Goal: Task Accomplishment & Management: Complete application form

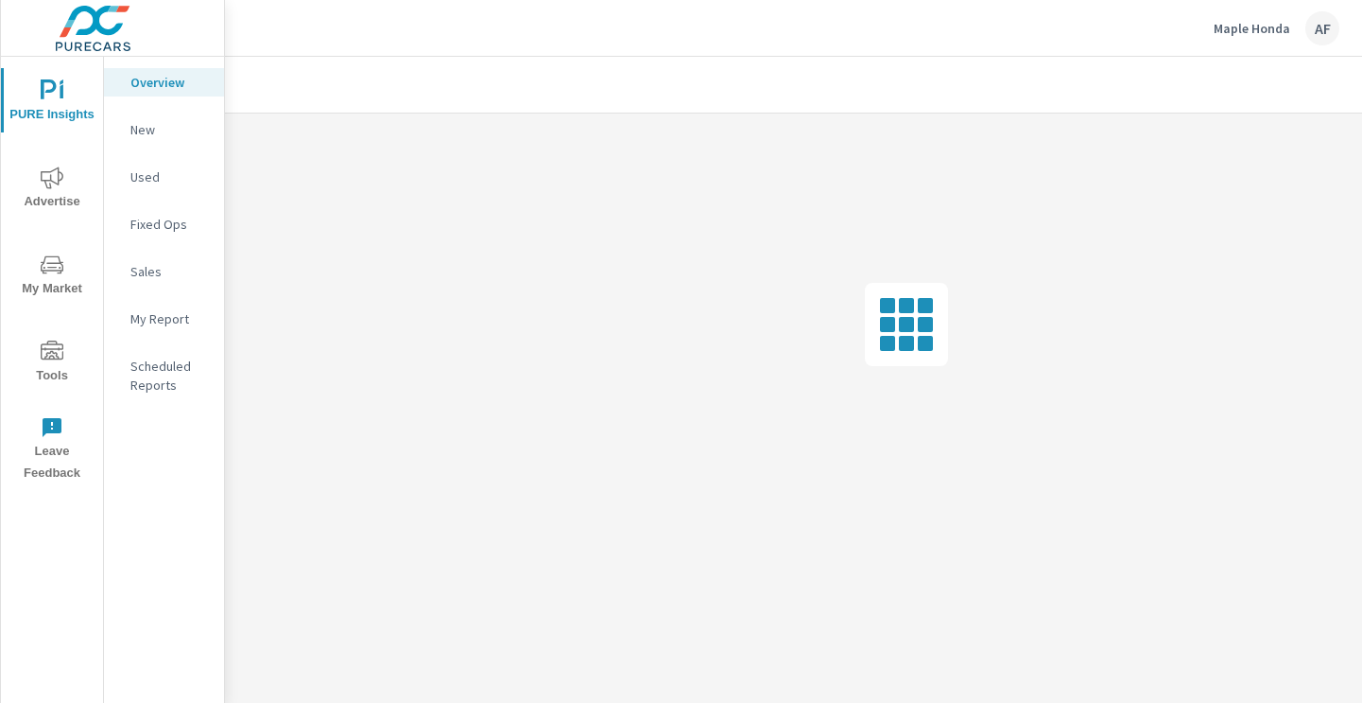
click at [42, 376] on span "Tools" at bounding box center [52, 363] width 91 height 46
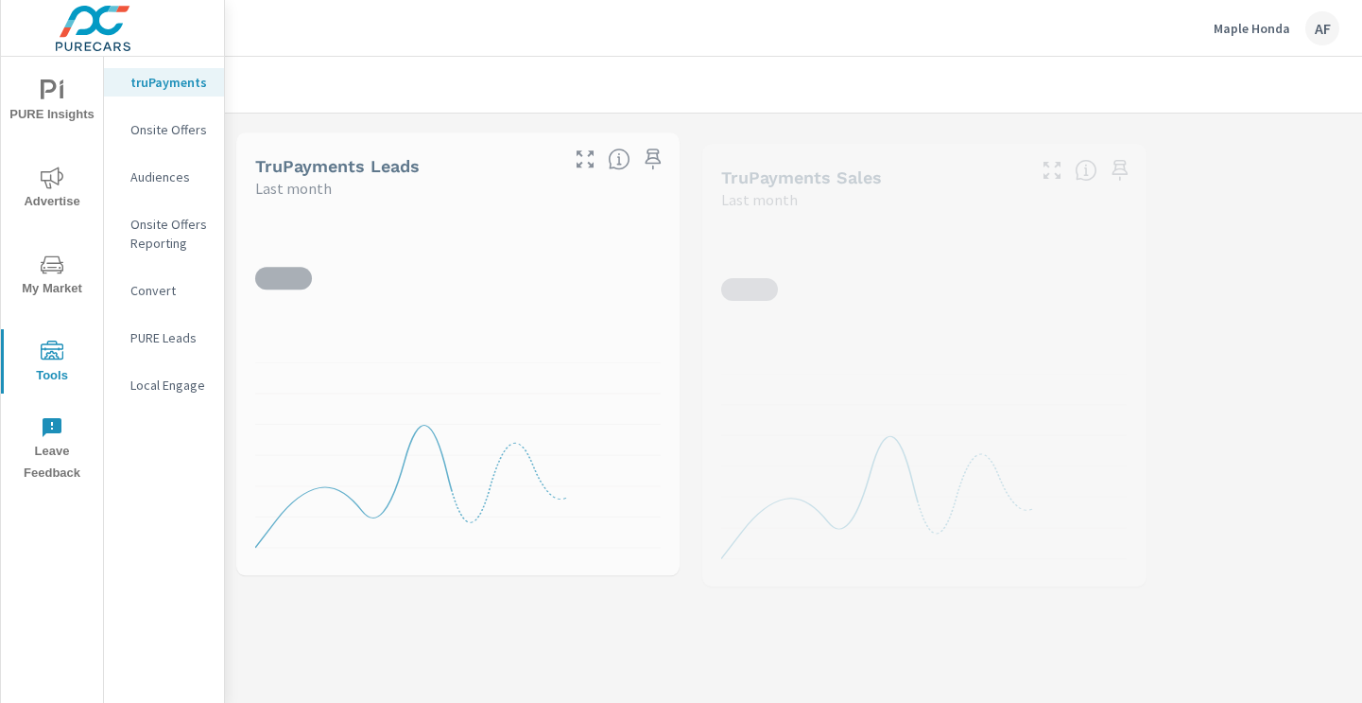
click at [201, 128] on p "Onsite Offers" at bounding box center [169, 129] width 78 height 19
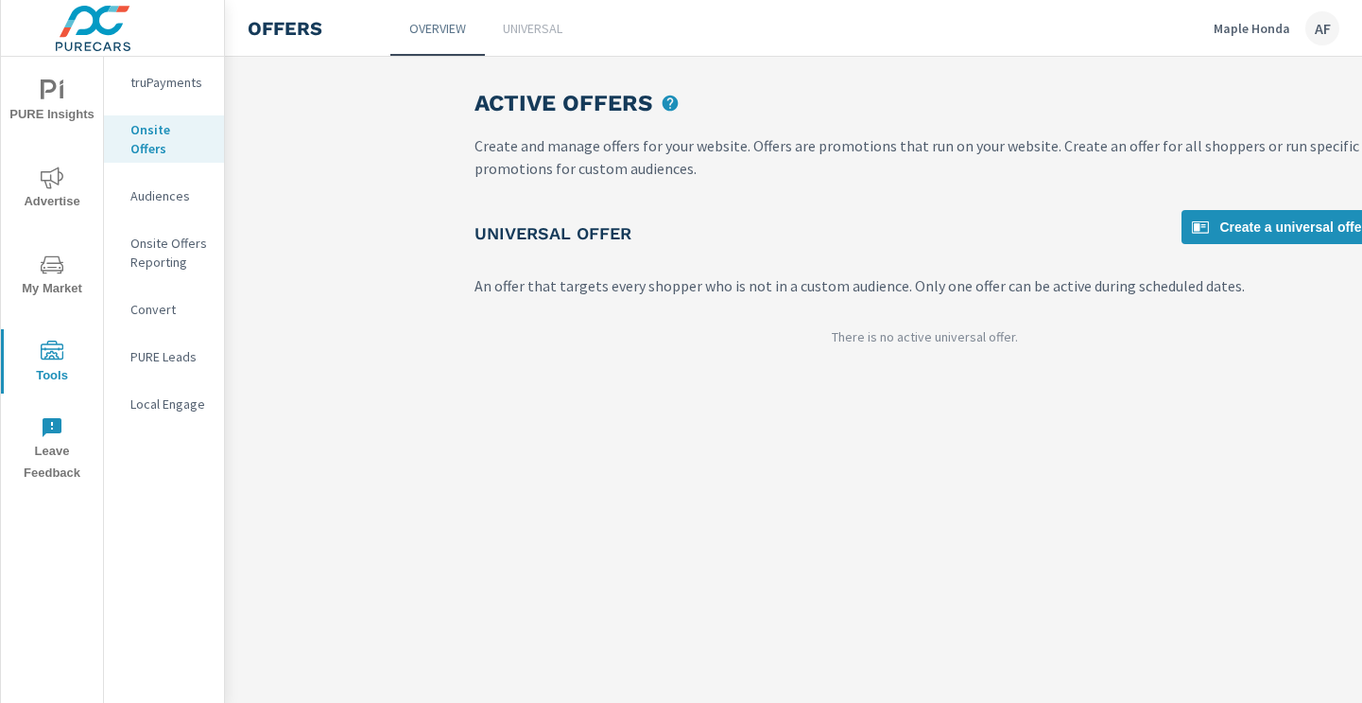
click at [558, 30] on p "Universal" at bounding box center [533, 28] width 60 height 19
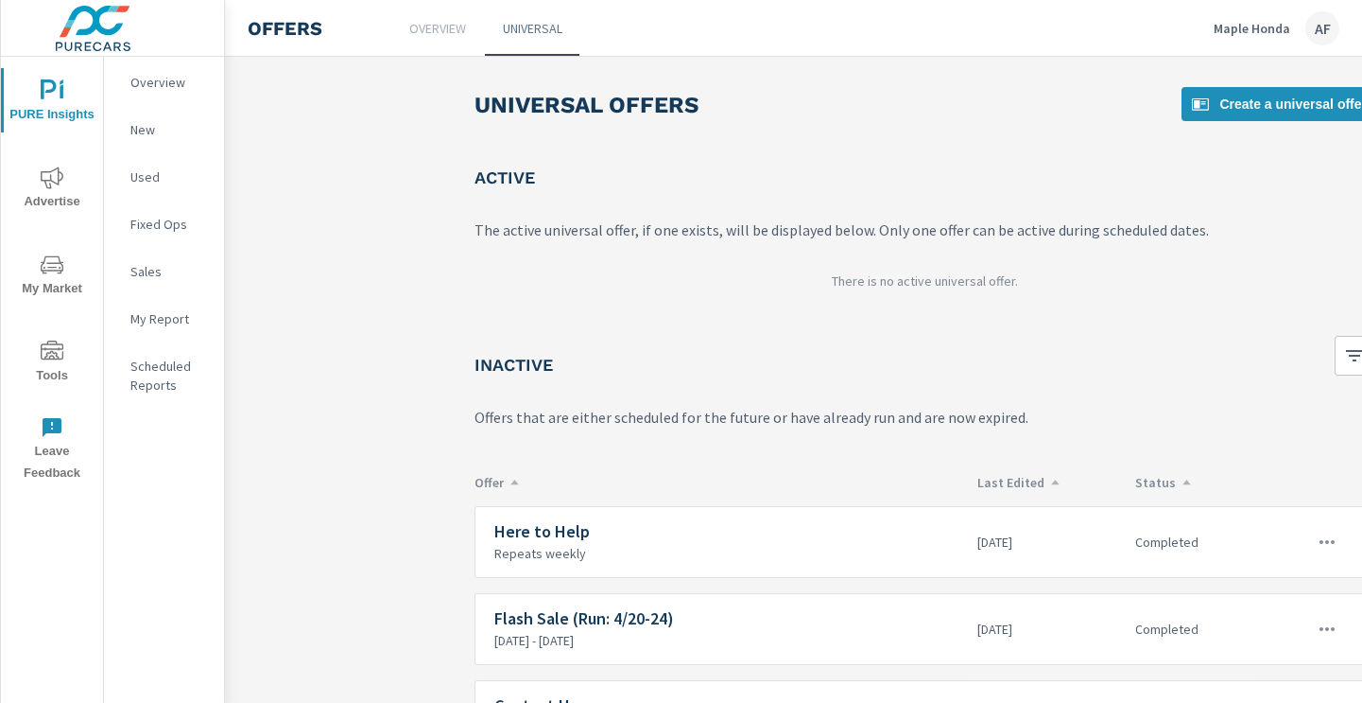
scroll to position [113, 0]
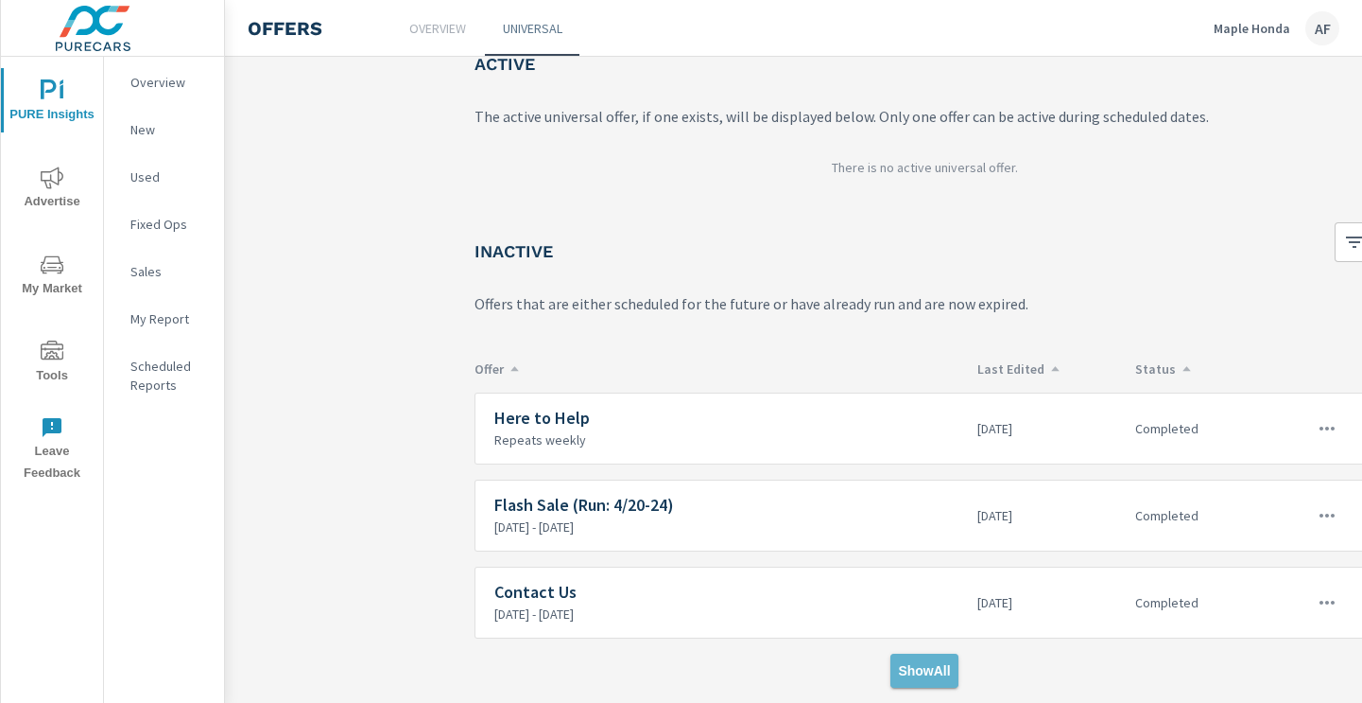
click at [936, 664] on span "Show All" at bounding box center [924, 670] width 52 height 17
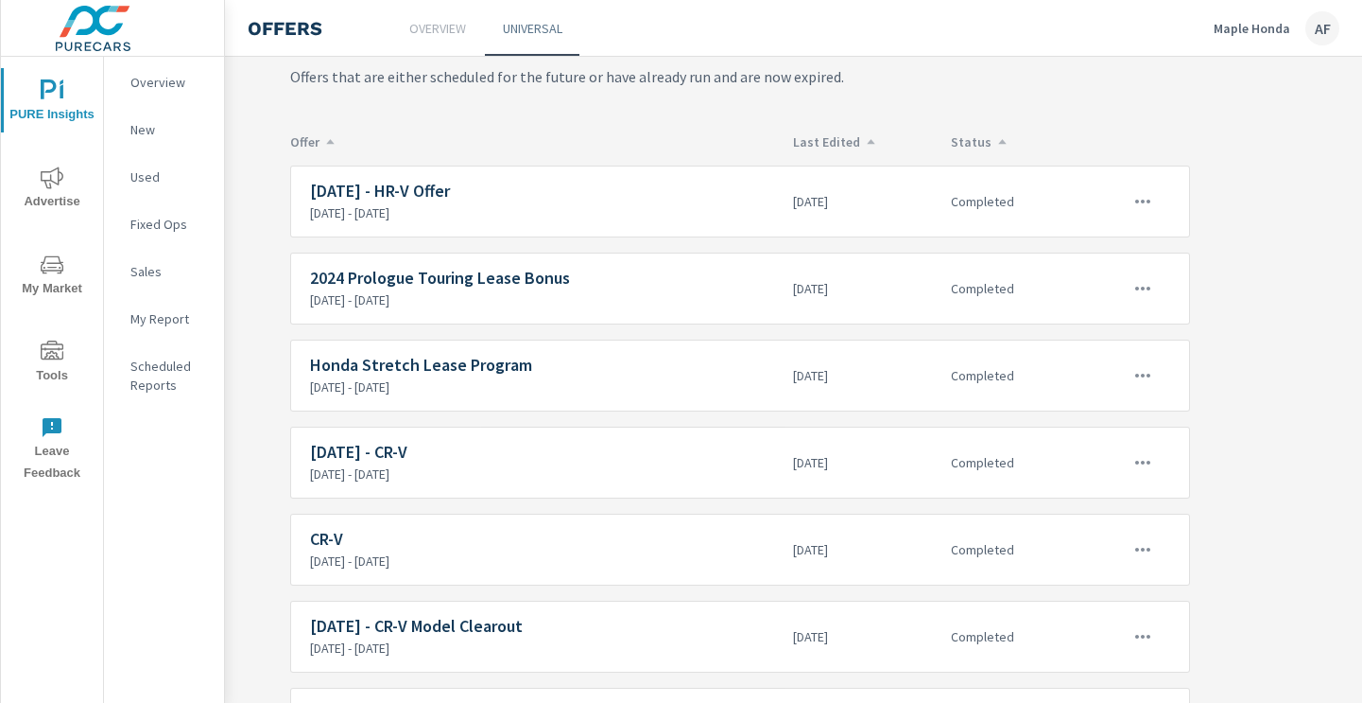
scroll to position [334, 184]
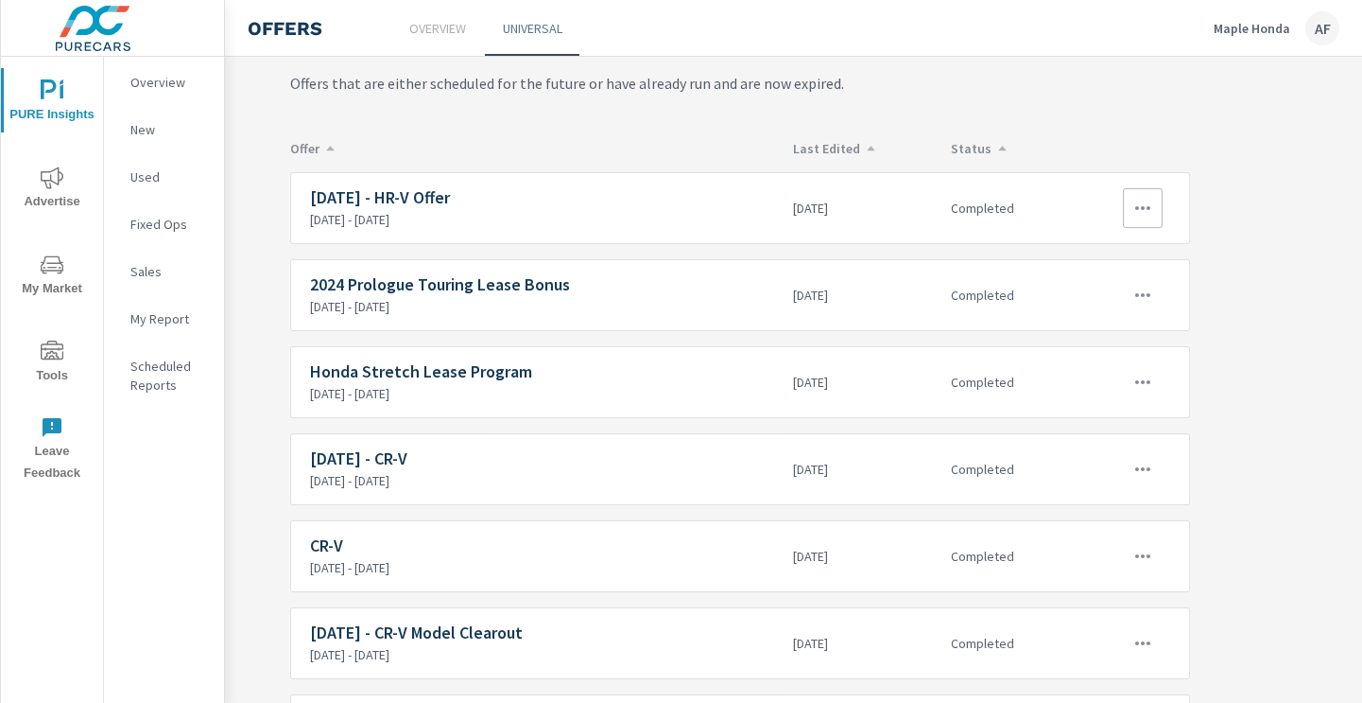
click at [1161, 214] on button "button" at bounding box center [1143, 208] width 40 height 40
click at [1096, 253] on link "Edit" at bounding box center [1108, 251] width 105 height 45
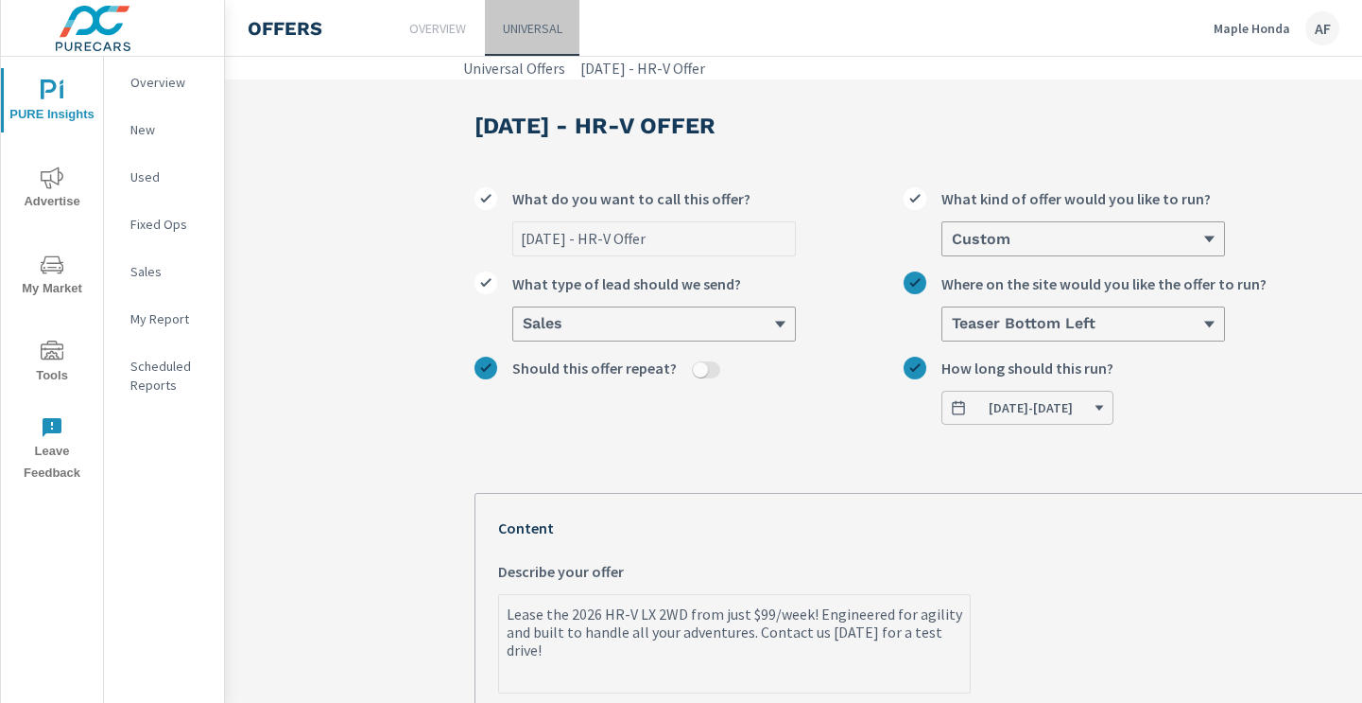
click at [520, 30] on p "Universal" at bounding box center [533, 28] width 60 height 19
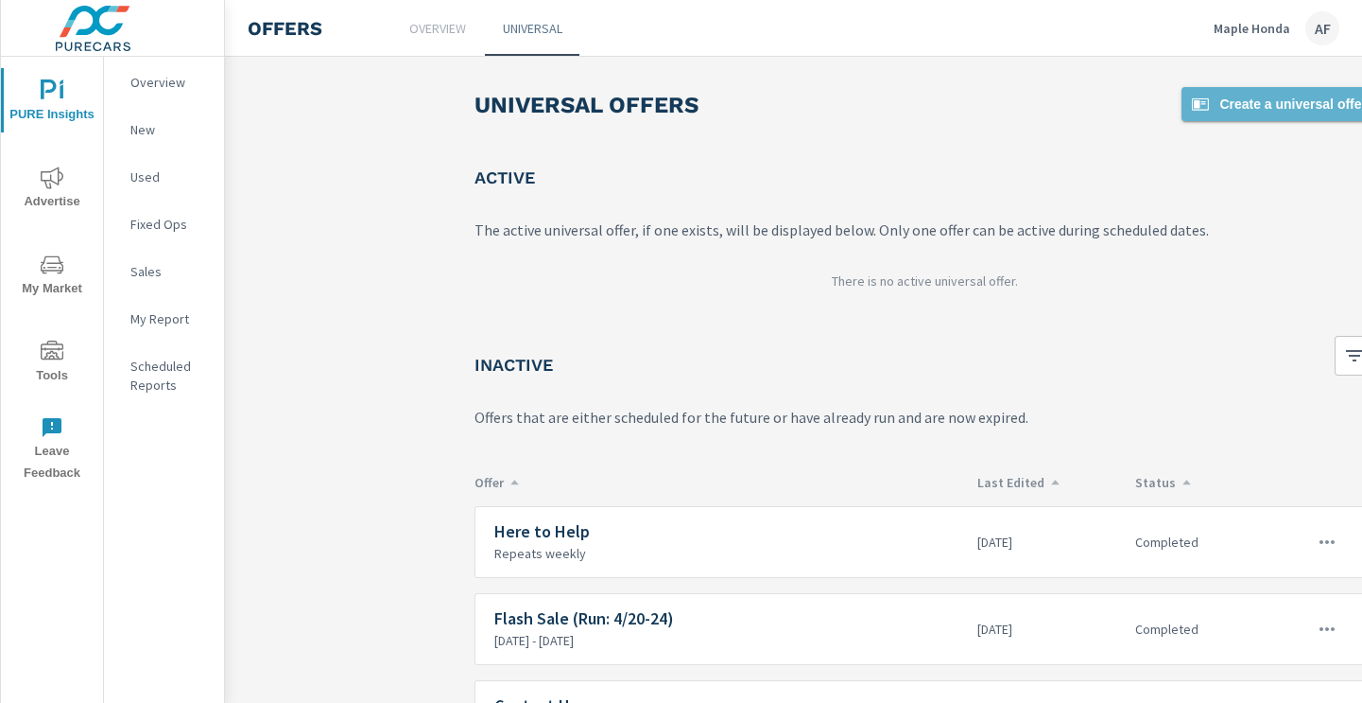
click at [1275, 100] on span "Create a universal offer" at bounding box center [1278, 104] width 178 height 23
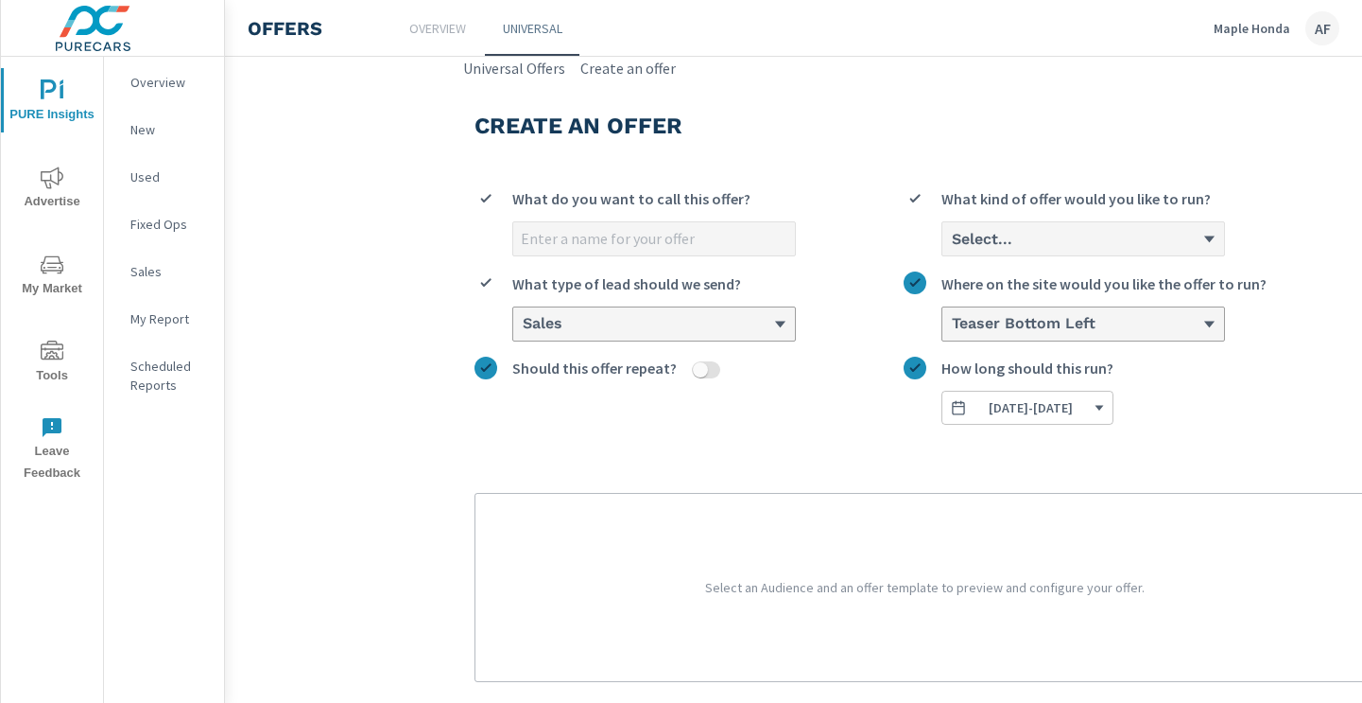
click at [620, 233] on input "What do you want to call this offer?" at bounding box center [654, 238] width 282 height 33
type input "S"
type input "[DATE] - CRV Offer"
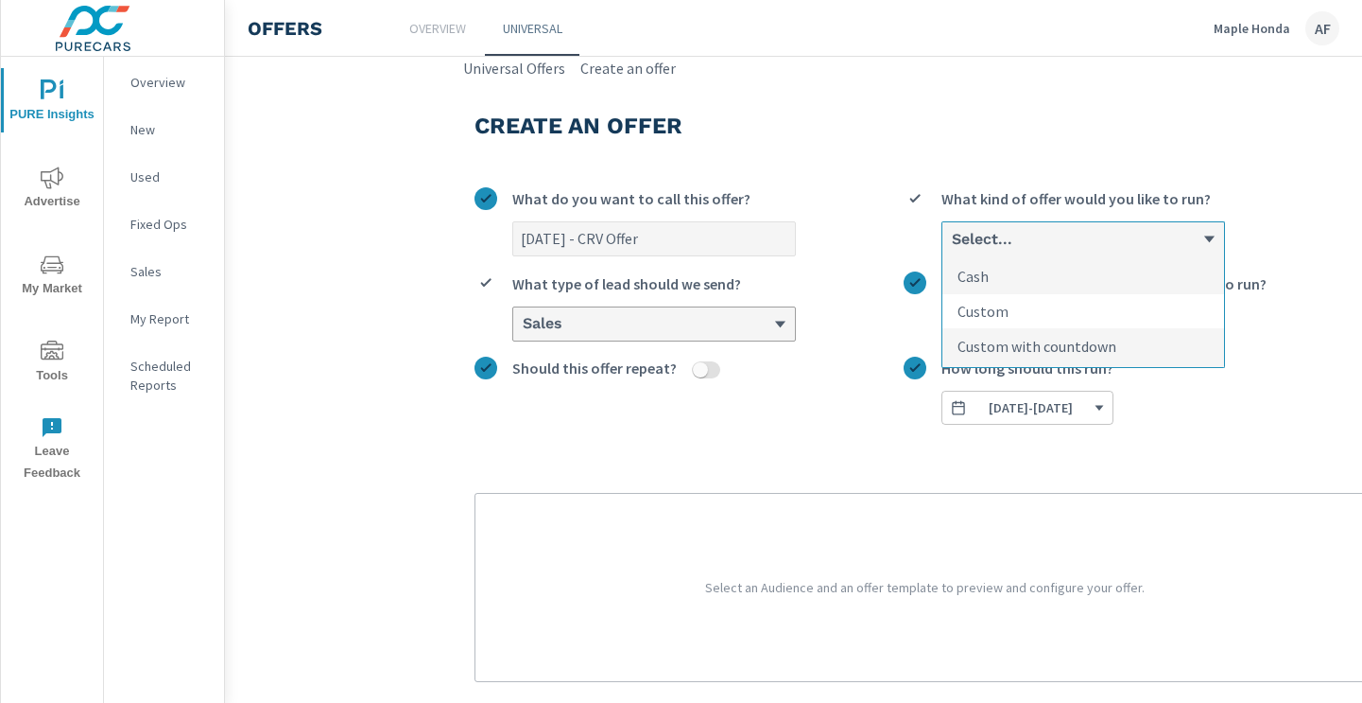
click at [980, 312] on p "Custom" at bounding box center [983, 311] width 51 height 23
click at [952, 248] on input "option Custom focused, 2 of 3. 3 results available. Use Up and Down to choose o…" at bounding box center [951, 239] width 2 height 17
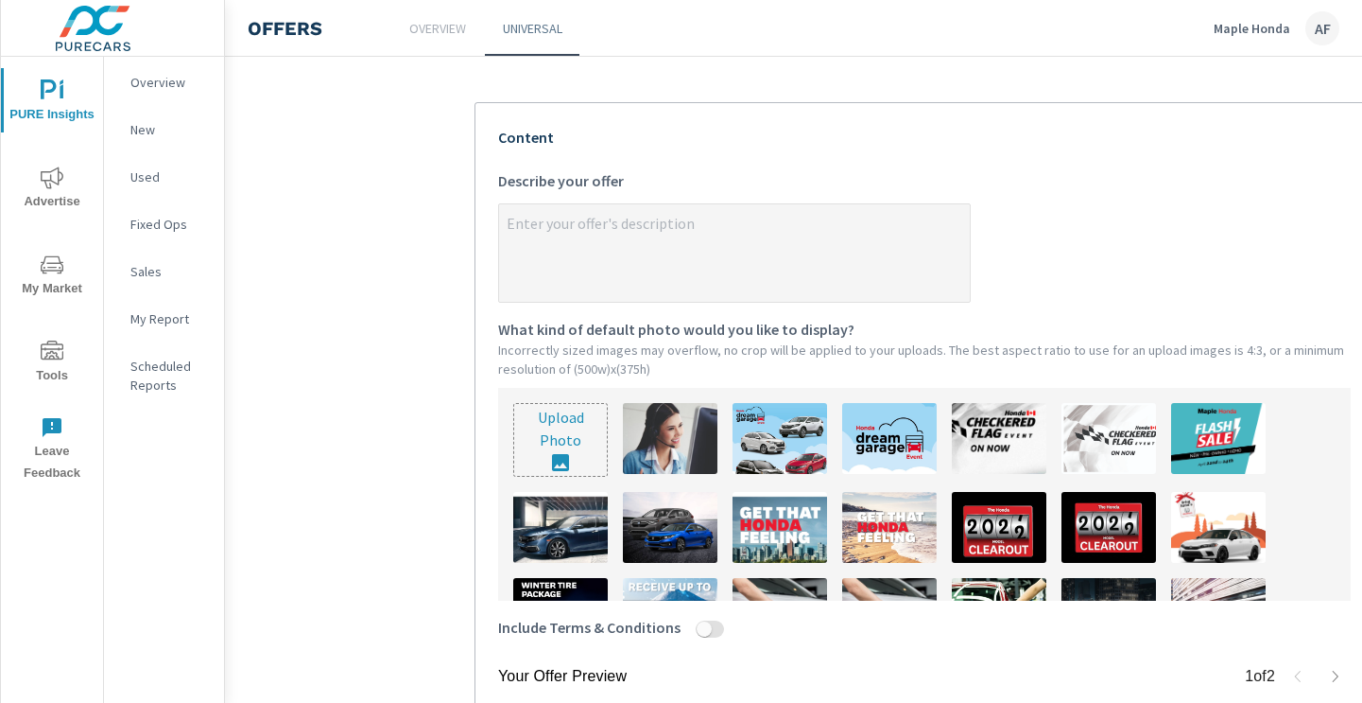
scroll to position [392, 0]
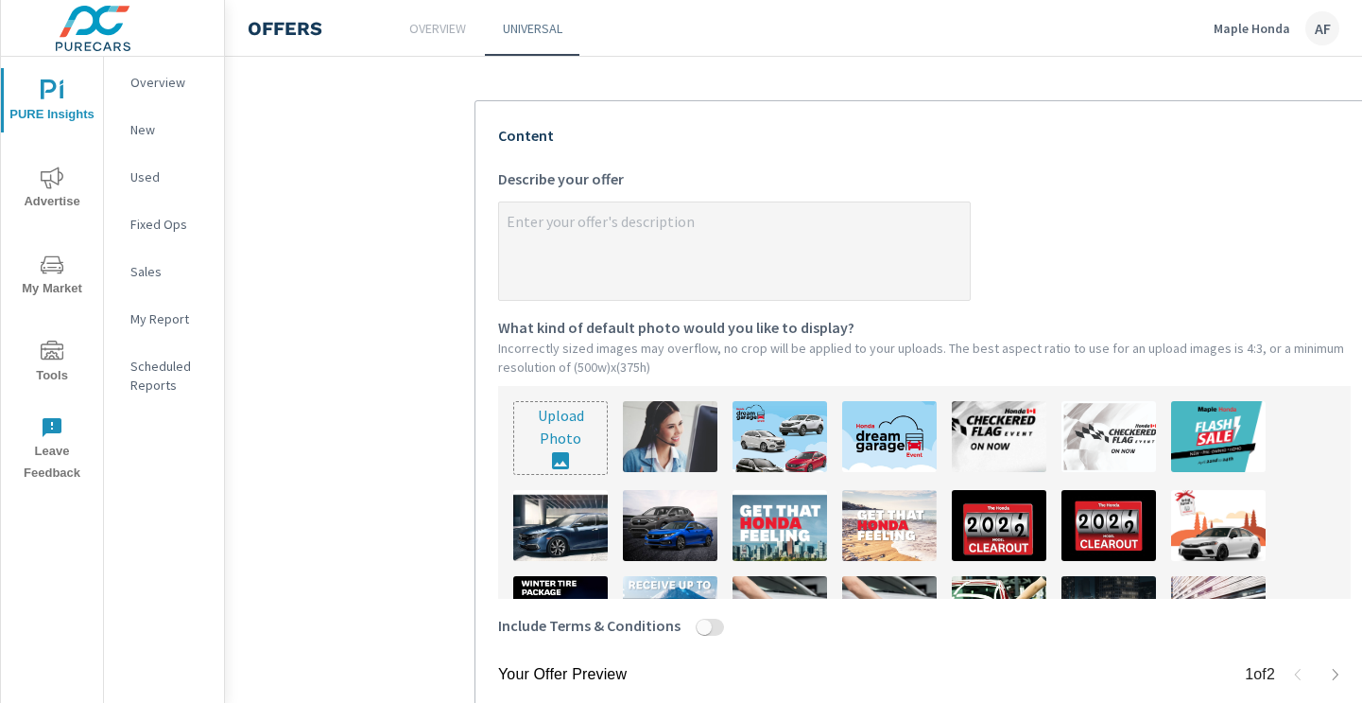
click at [699, 224] on textarea "x Describe your offer" at bounding box center [734, 252] width 471 height 95
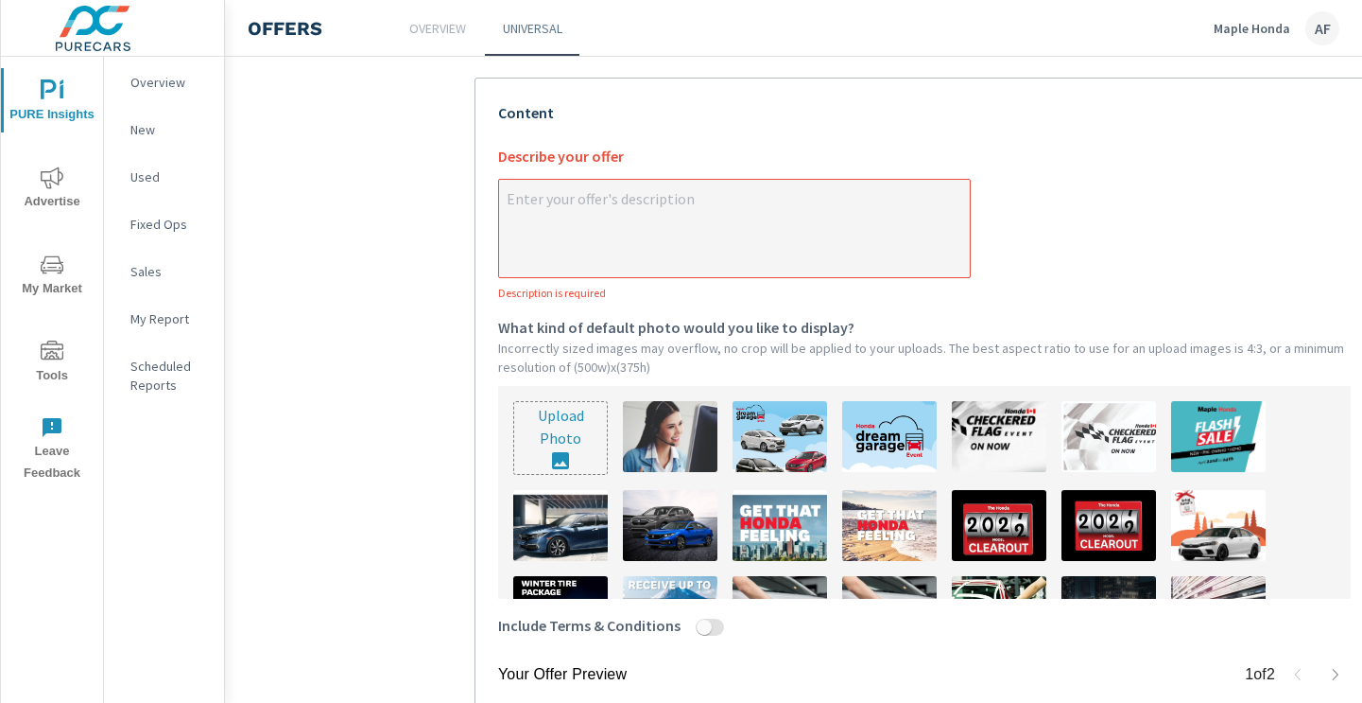
type textarea "x"
click at [700, 235] on textarea "x Describe your offer Description is required" at bounding box center [734, 229] width 471 height 95
type textarea "L"
type textarea "x"
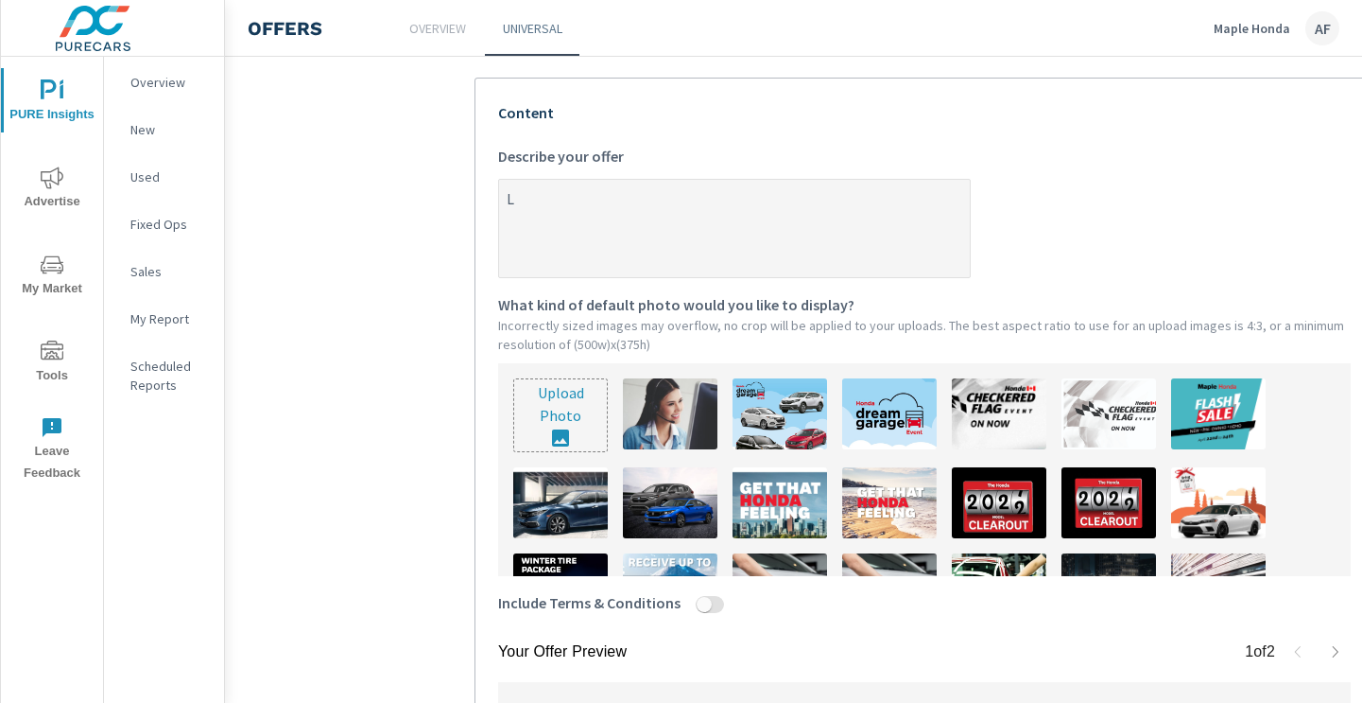
scroll to position [392, 0]
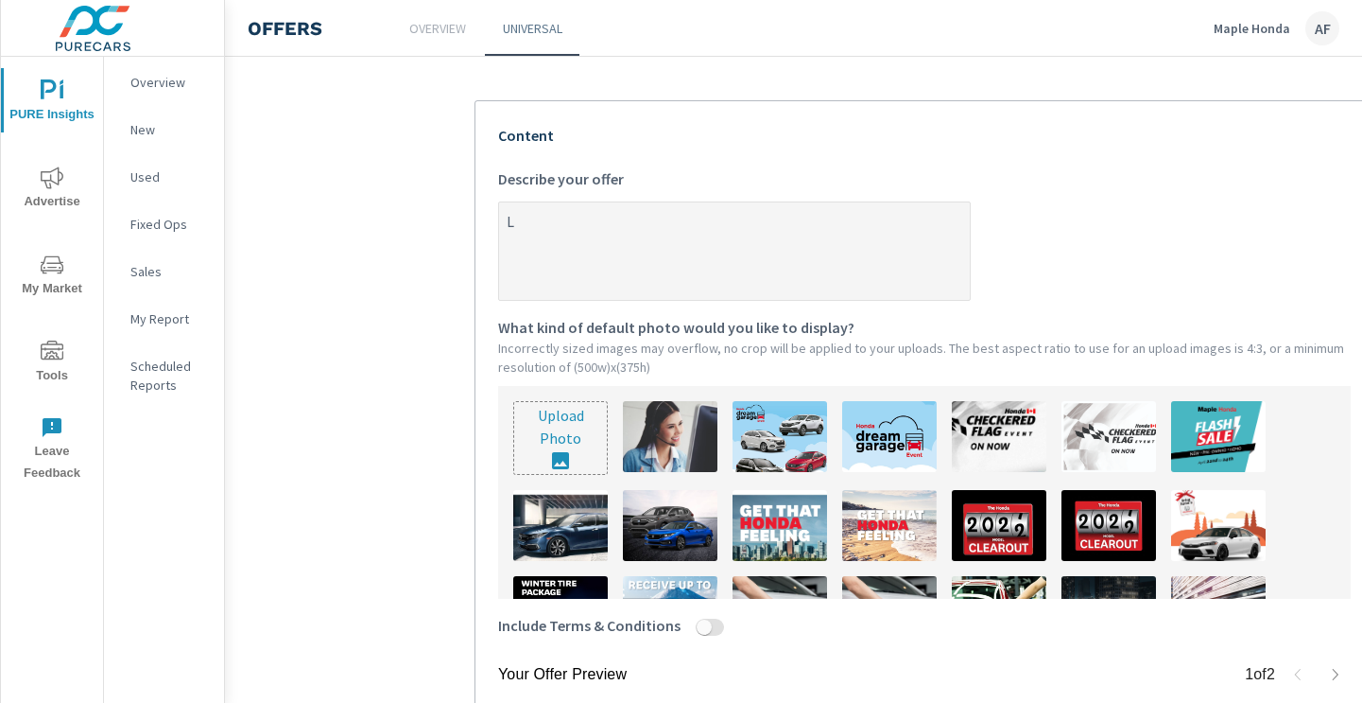
type textarea "Le"
type textarea "x"
type textarea "Lea"
type textarea "x"
type textarea "Leas"
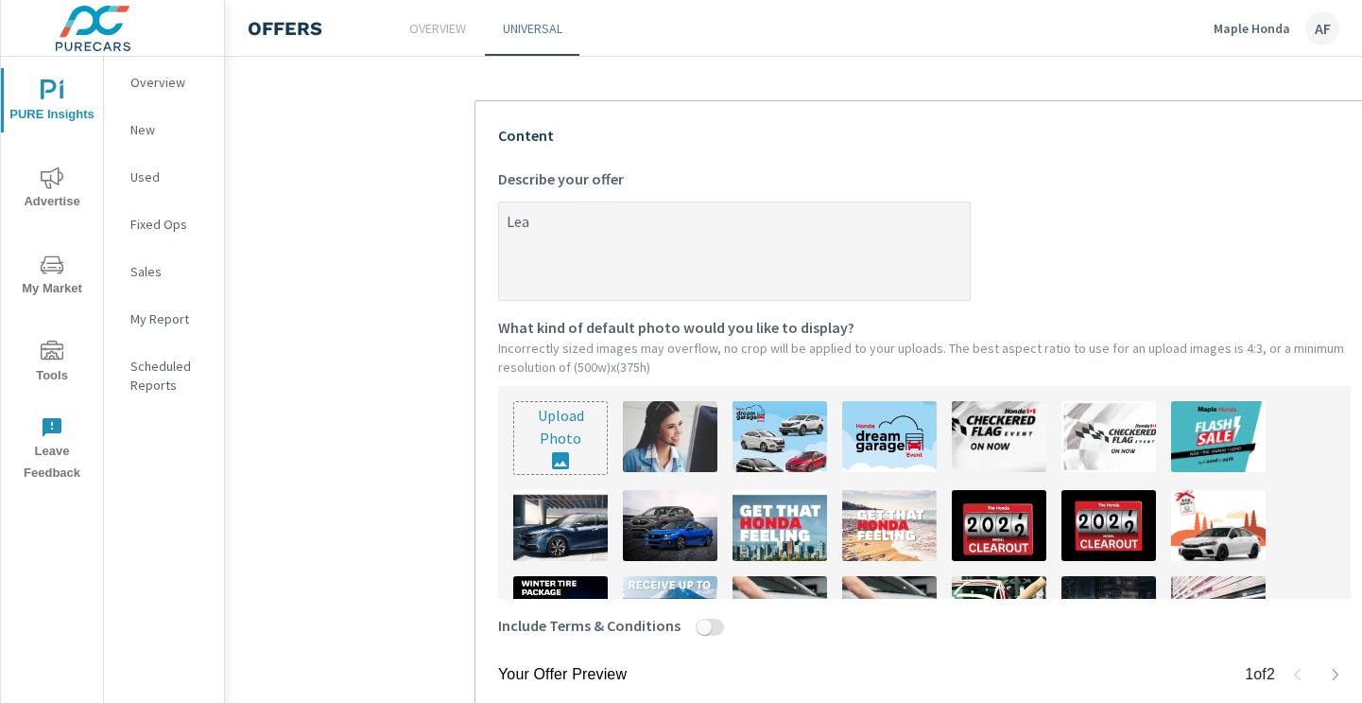
type textarea "x"
type textarea "Lease"
type textarea "x"
type textarea "Lease"
type textarea "x"
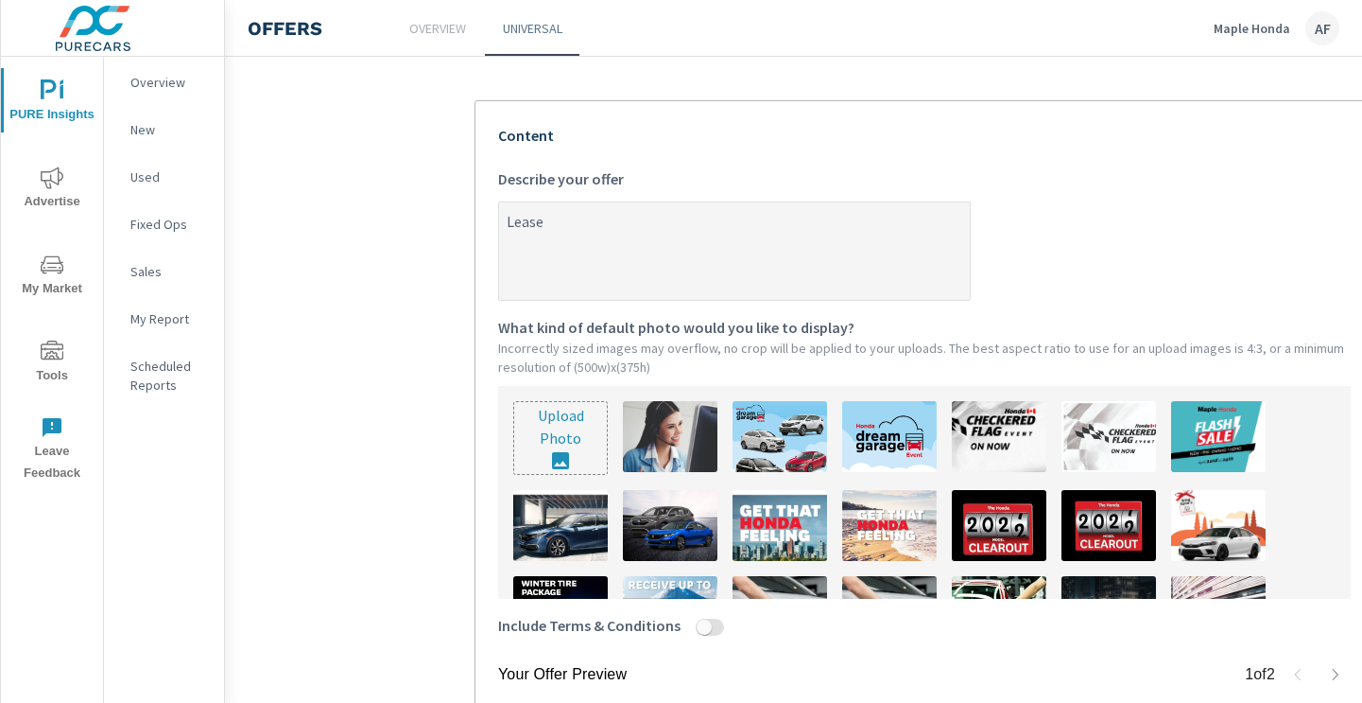
type textarea "Lease t"
type textarea "x"
type textarea "Lease th"
type textarea "x"
type textarea "Lease the"
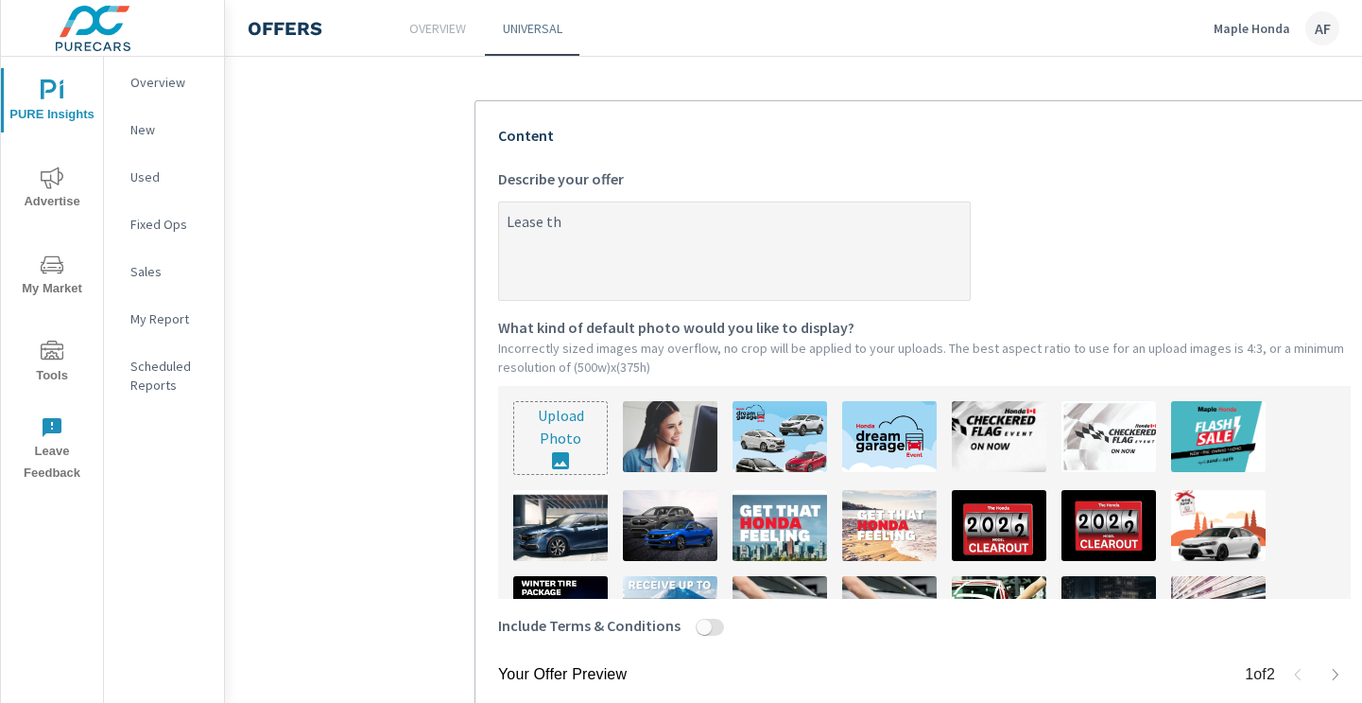
type textarea "x"
type textarea "Lease the"
type textarea "x"
type textarea "Lease the 2"
type textarea "x"
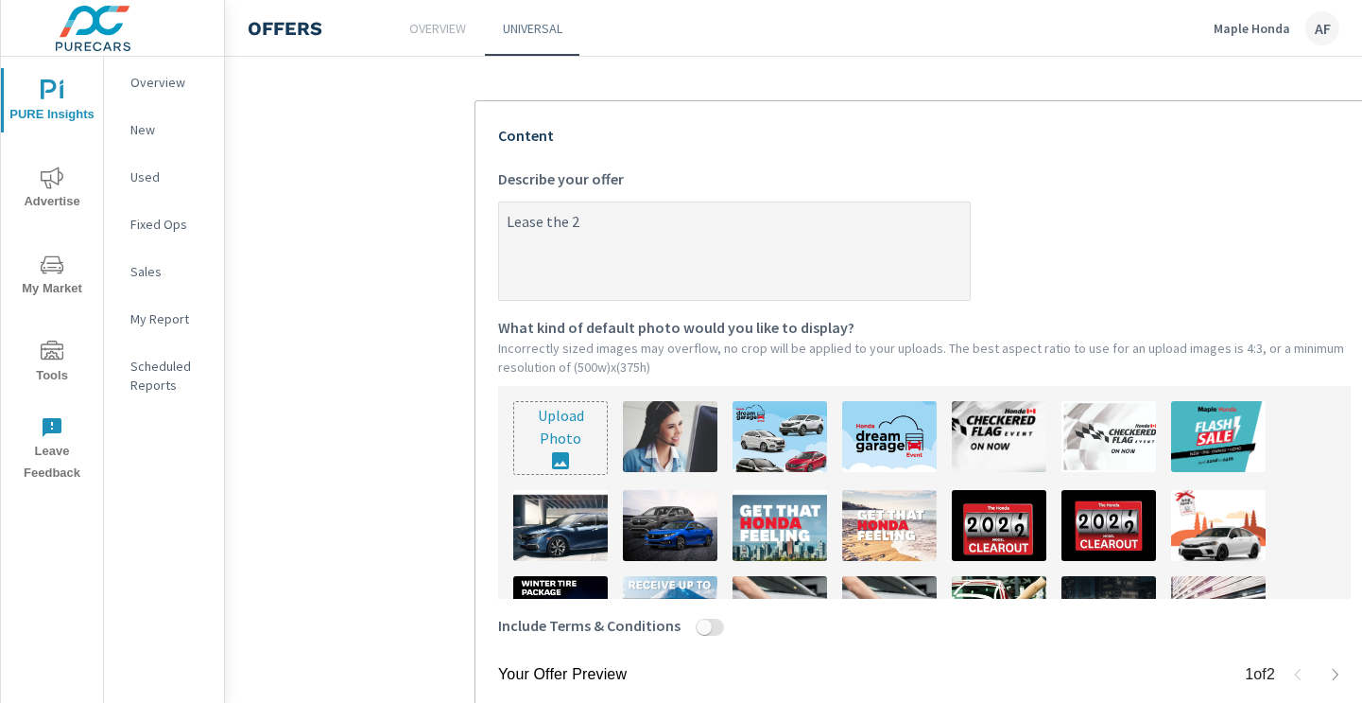
type textarea "Lease the 20"
type textarea "x"
type textarea "Lease the 202"
type textarea "x"
type textarea "Lease the 2026"
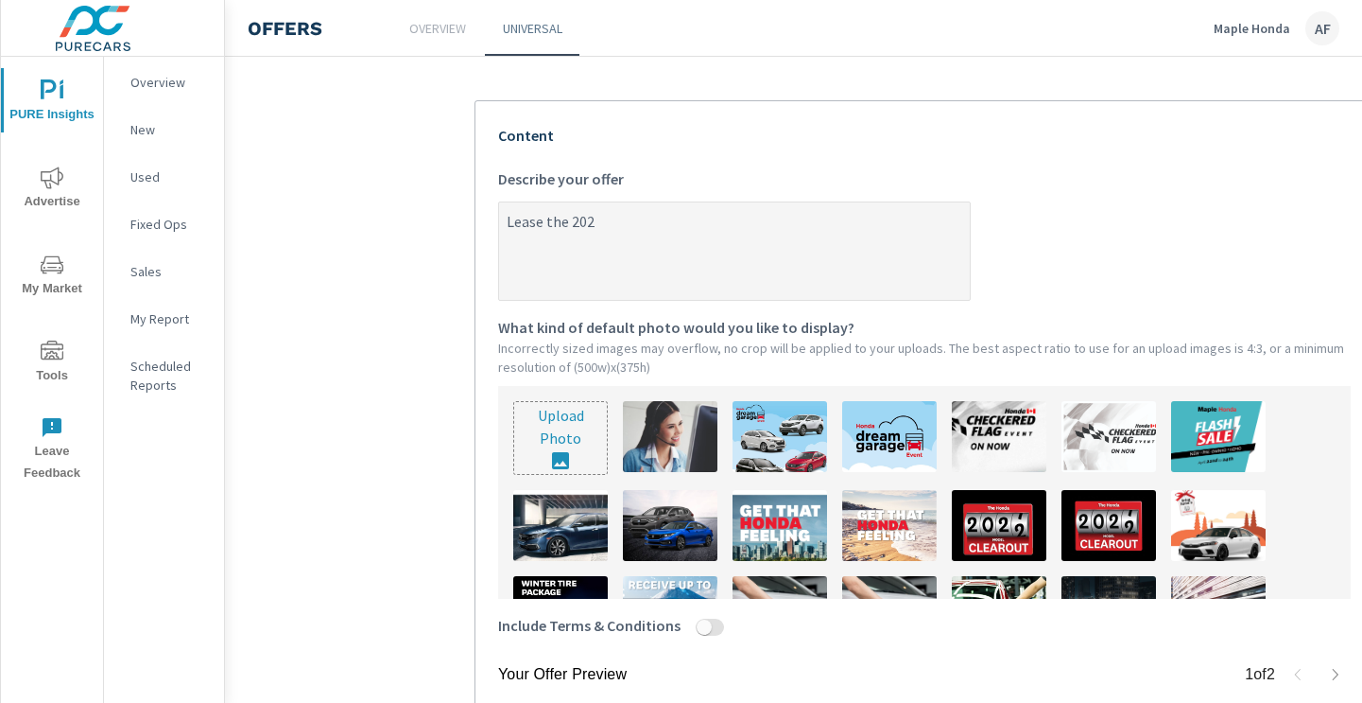
type textarea "x"
type textarea "Lease the 2026"
type textarea "x"
type textarea "Lease the 2026 C"
type textarea "x"
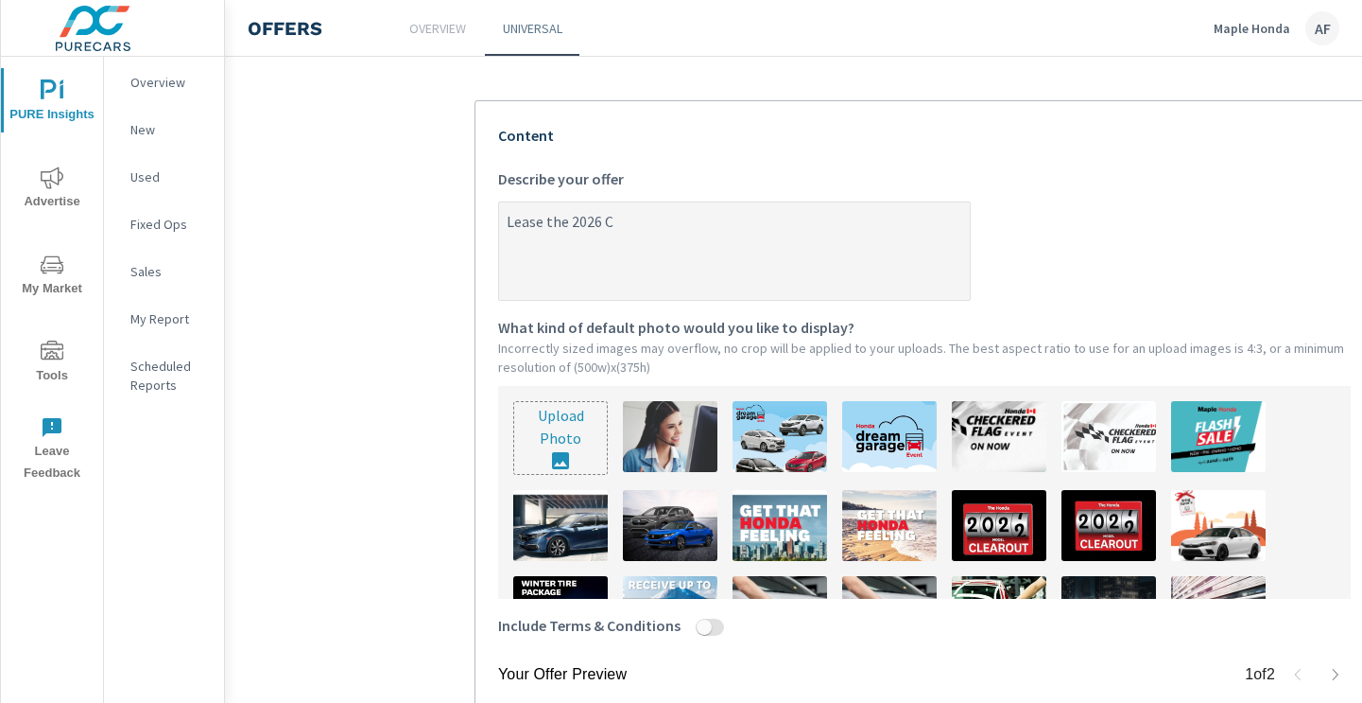
type textarea "Lease the 2026 CR"
type textarea "x"
type textarea "Lease the 2026 CR-"
type textarea "x"
type textarea "Lease the 2026 CR-V"
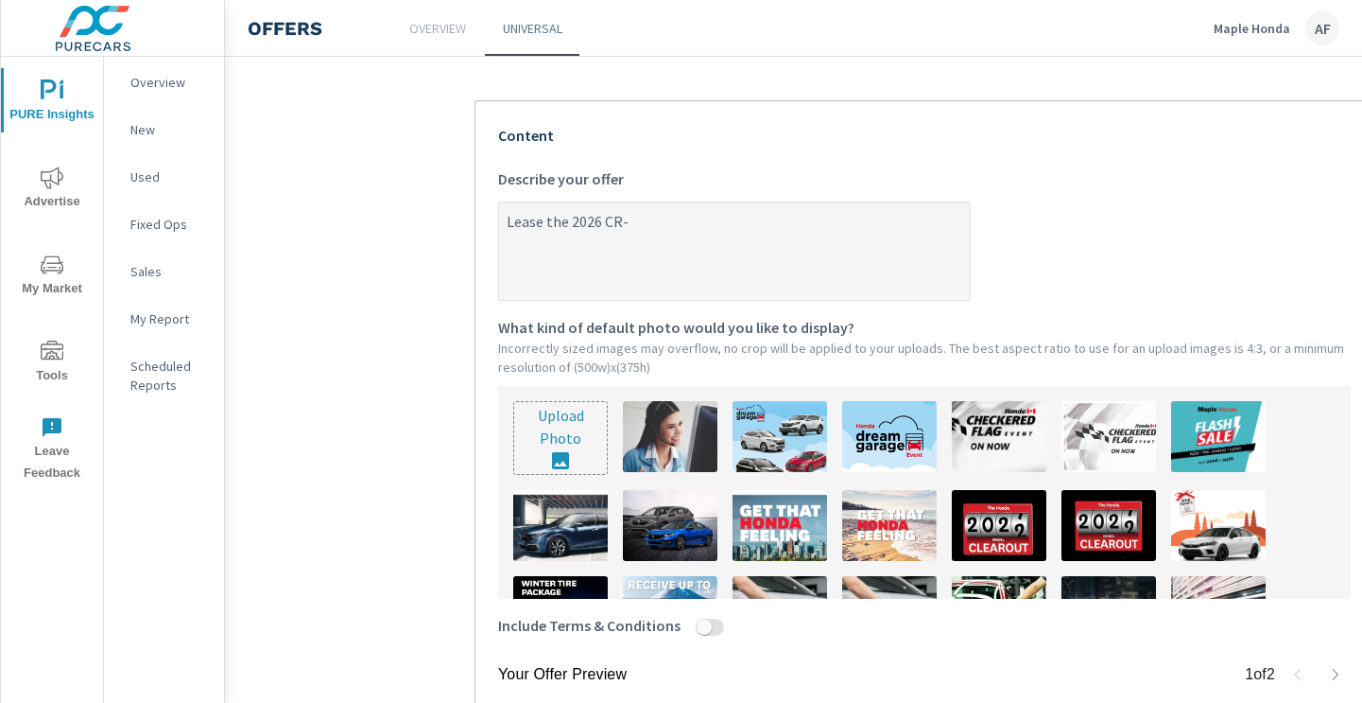
type textarea "x"
type textarea "Lease the 2026 CR-V"
type textarea "x"
type textarea "Lease the 2026 CR-V f"
type textarea "x"
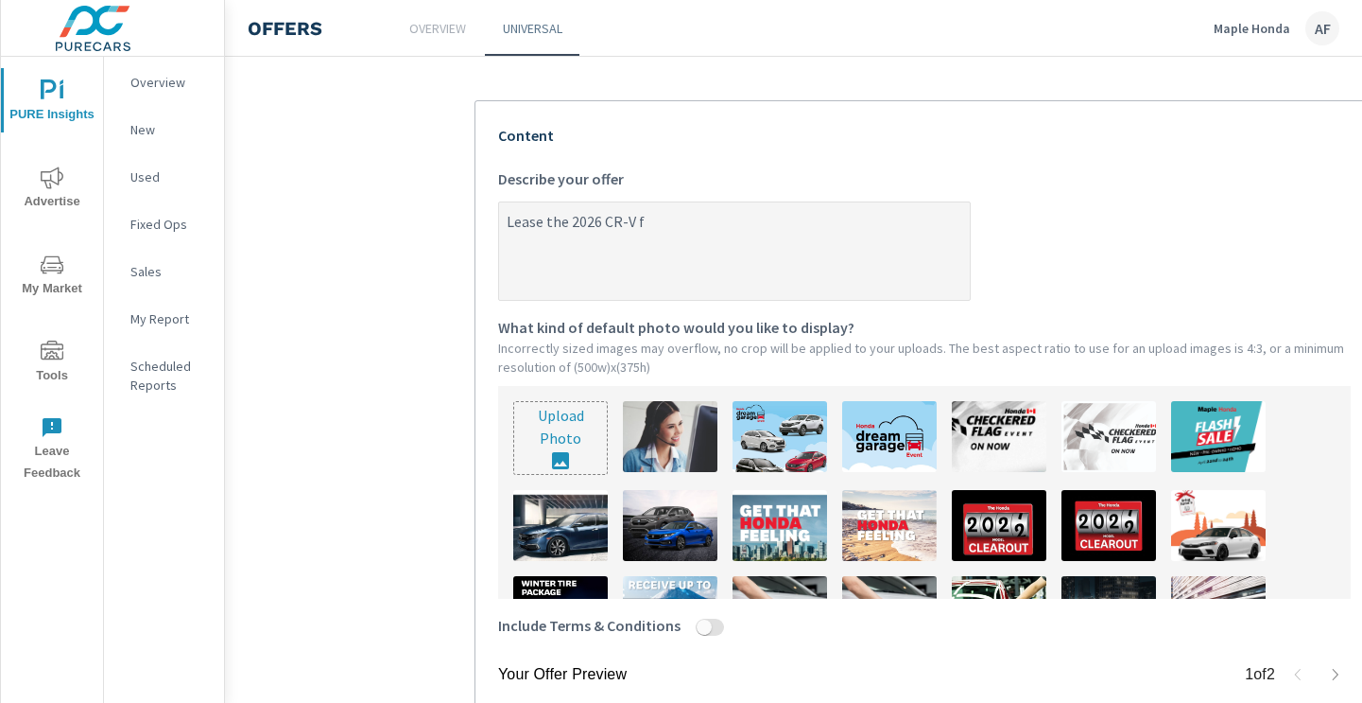
type textarea "Lease the 2026 CR-V fr"
type textarea "x"
type textarea "Lease the 2026 CR-V fro"
type textarea "x"
type textarea "Lease the 2026 CR-V from"
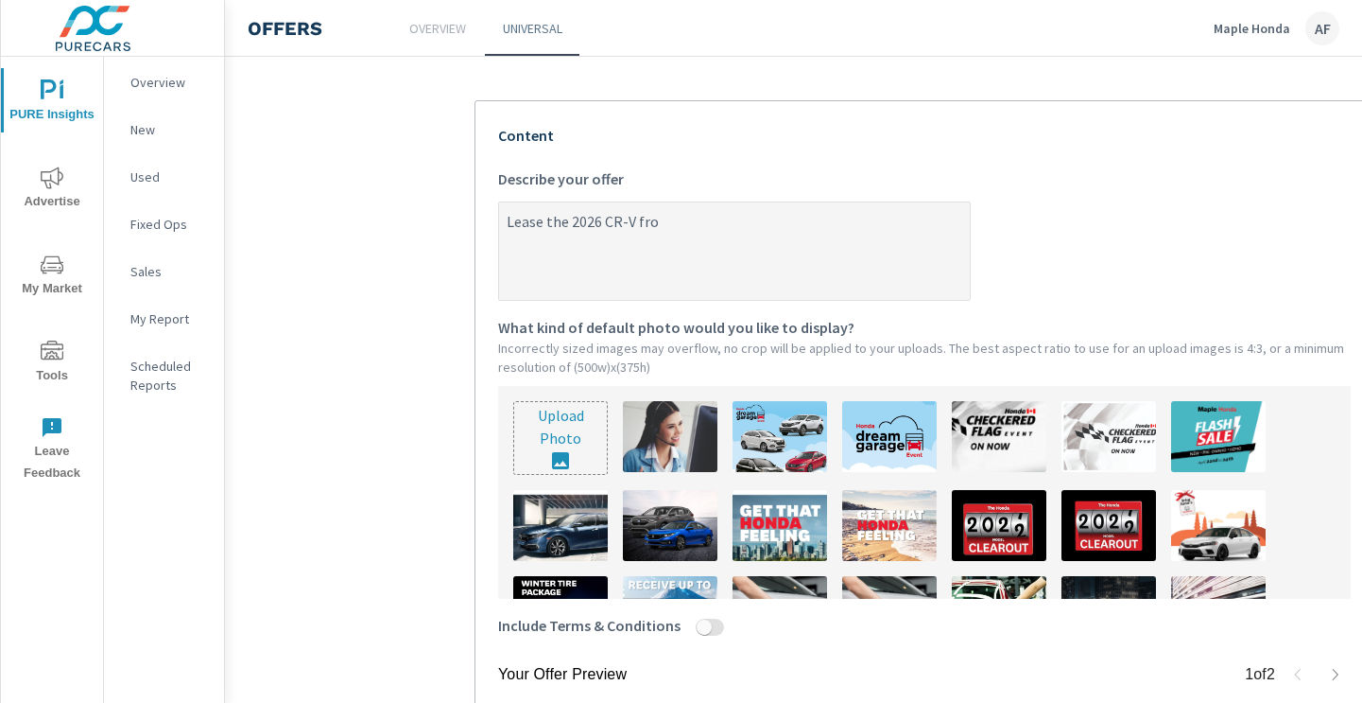
type textarea "x"
type textarea "Lease the 2026 CR-V from"
type textarea "x"
type textarea "Lease the 2026 CR-V from $"
type textarea "x"
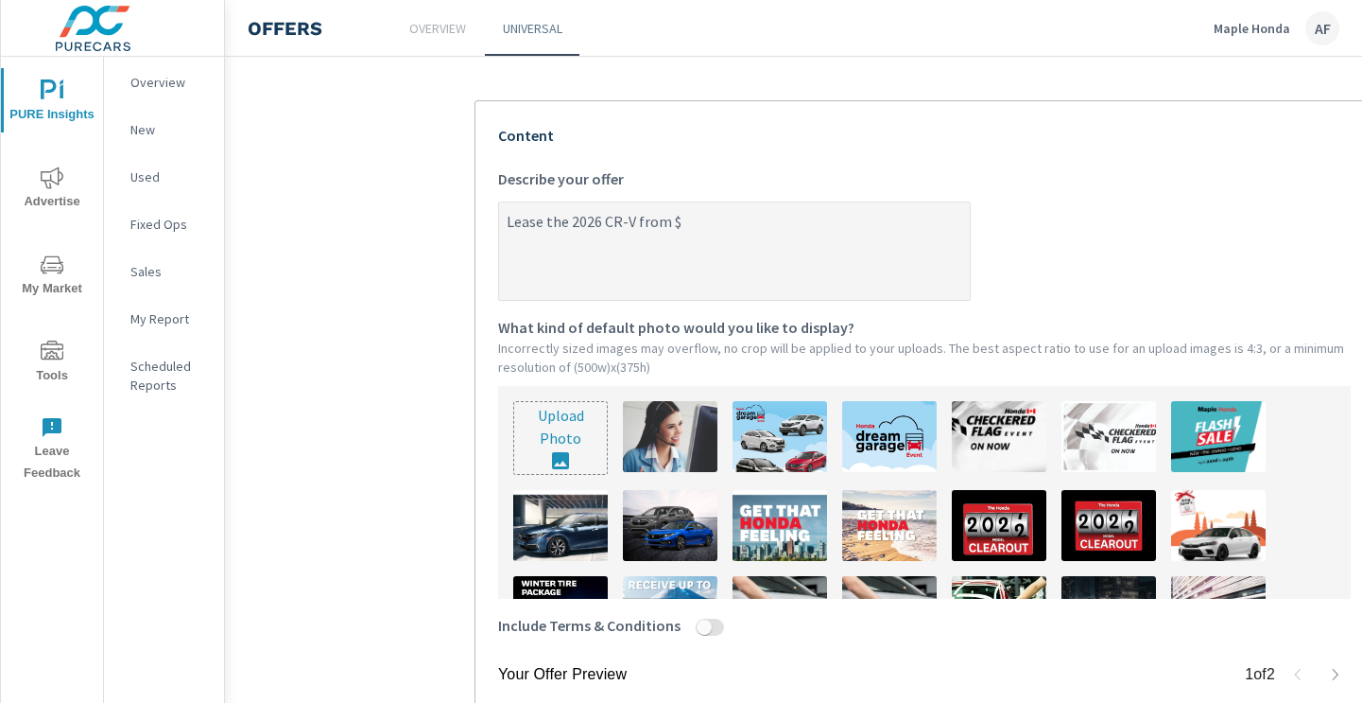
type textarea "Lease the 2026 CR-V from $1"
type textarea "x"
type textarea "Lease the 2026 CR-V from $11"
type textarea "x"
type textarea "Lease the 2026 CR-V from $117"
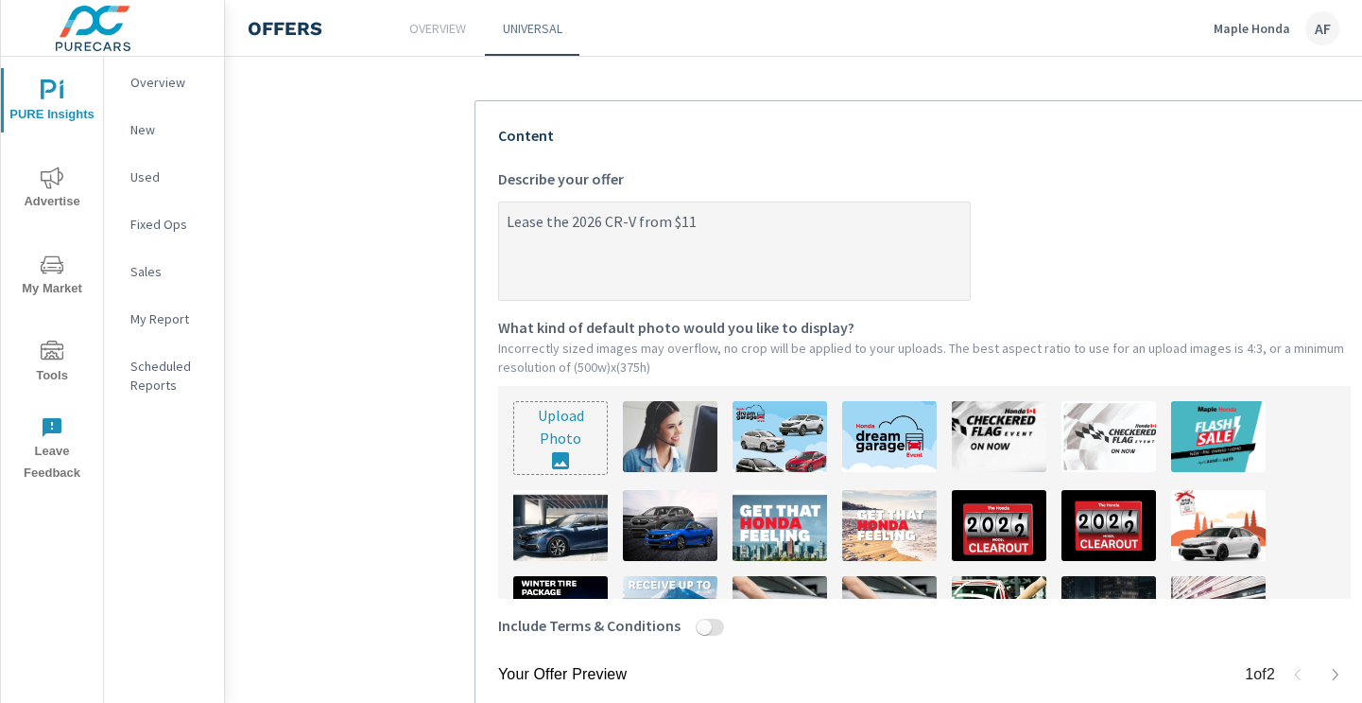
type textarea "x"
type textarea "Lease the 2026 CR-V from $117"
type textarea "x"
type textarea "Lease the 2026 CR-V from $117 W"
type textarea "x"
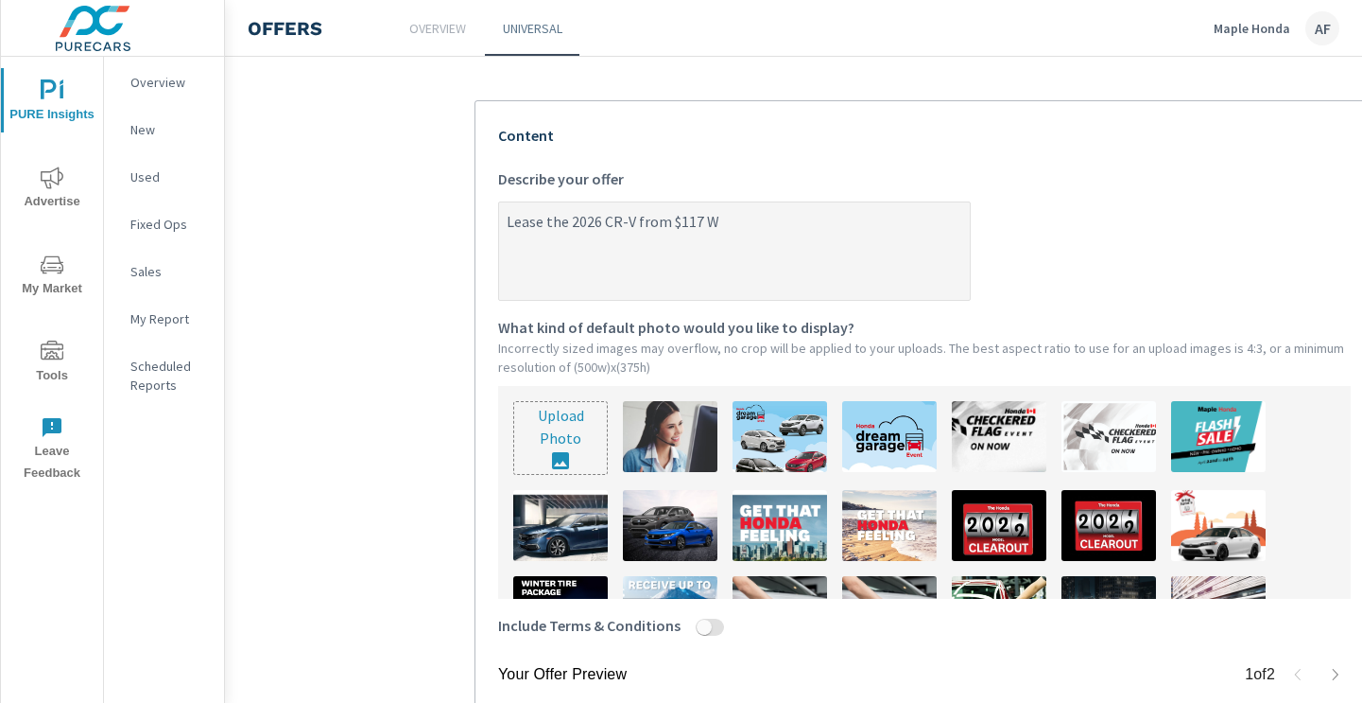
type textarea "Lease the 2026 CR-V from $117 We"
type textarea "x"
type textarea "Lease the 2026 CR-V from $117 Wee"
type textarea "x"
type textarea "Lease the 2026 CR-V from $117 Week"
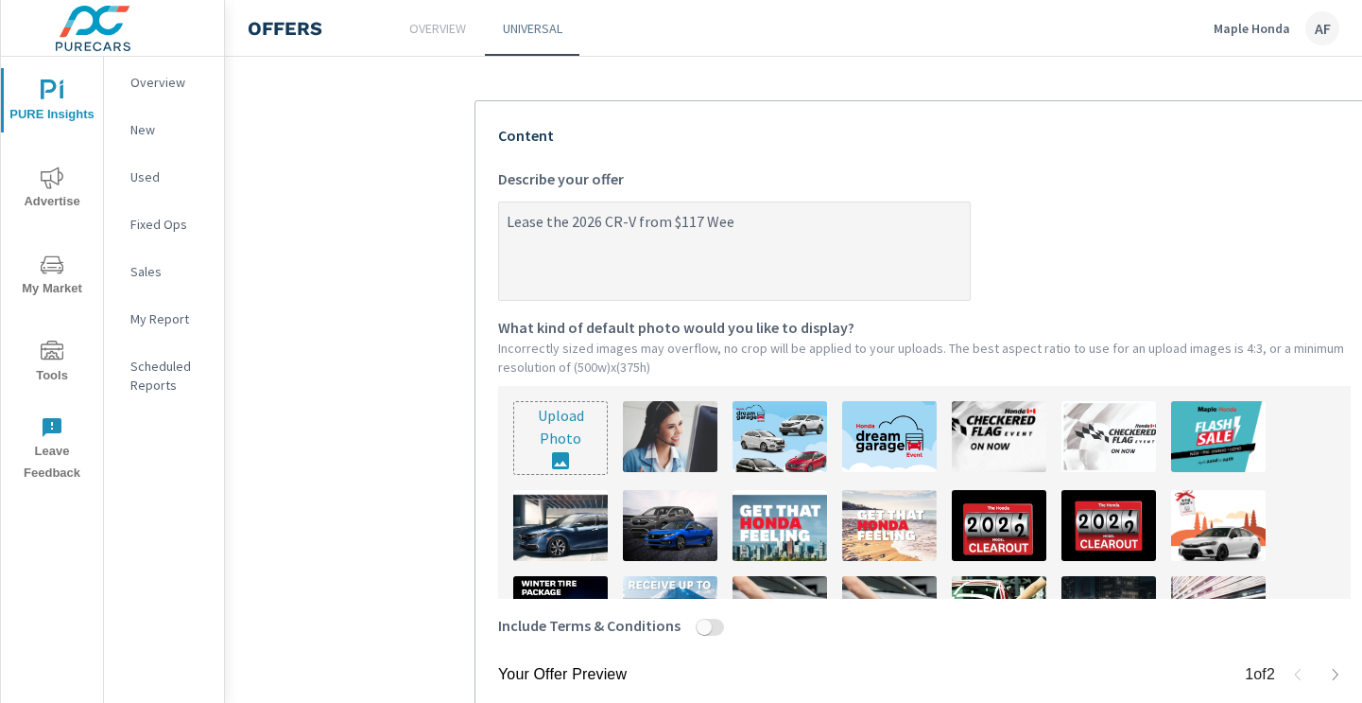
type textarea "x"
type textarea "Lease the 2026 CR-V from $117 Weekl"
type textarea "x"
type textarea "Lease the 2026 CR-V from $117 Weekly"
type textarea "x"
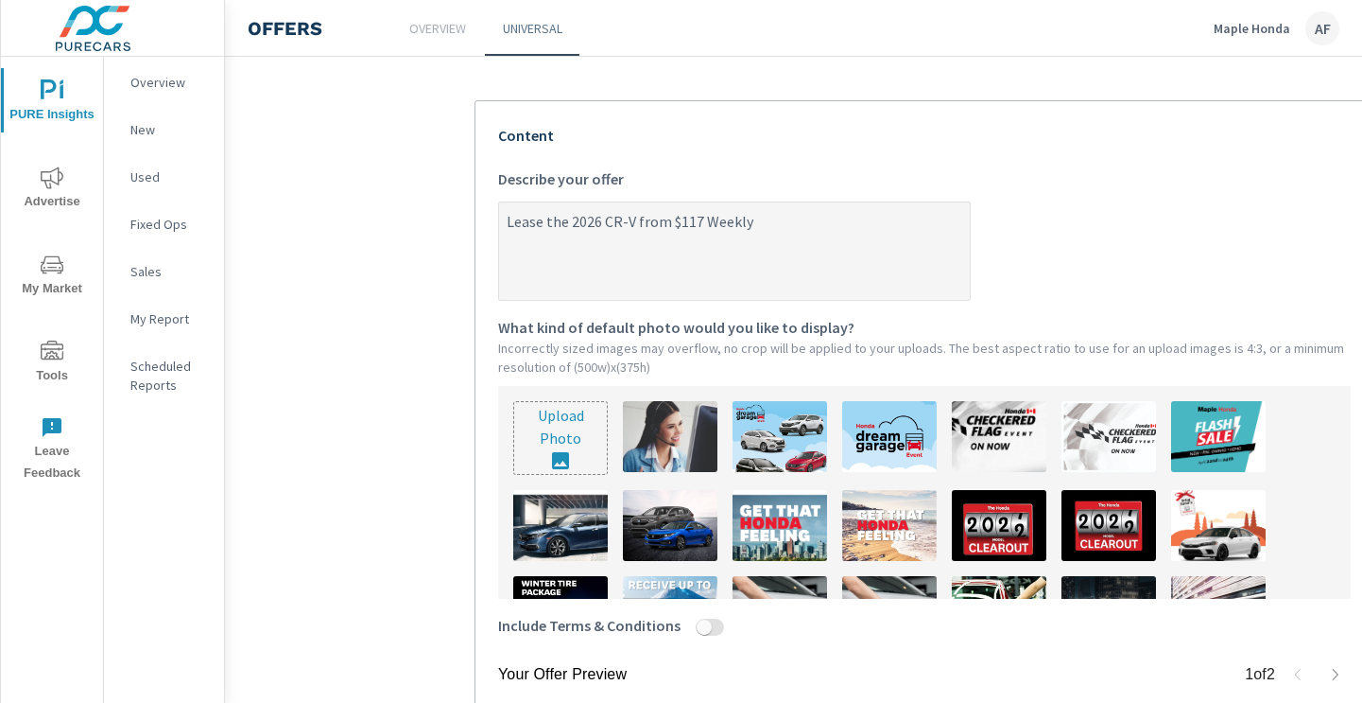
type textarea "Lease the 2026 CR-V from $117 Weekly!"
type textarea "x"
type textarea "Lease the 2026 CR-V from $117 Weekly!"
type textarea "x"
paste textarea "Designed to match your work and play ethic, the CR-V is here to help you get it…"
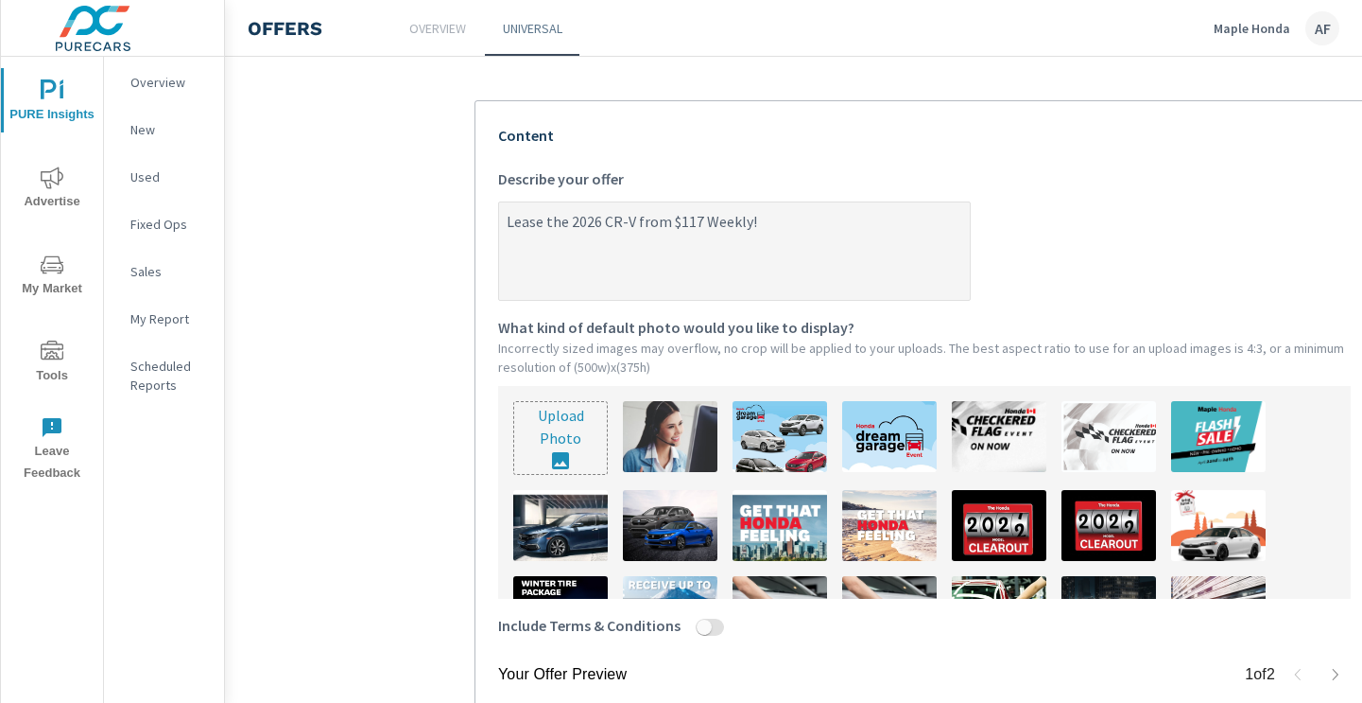
type textarea "Lease the 2026 CR-V from $117 Weekly! Designed to match your work and play ethi…"
type textarea "x"
click at [896, 242] on textarea "Lease the 2026 CR-V from $117 Weekly! Designed to match your work and play ethi…" at bounding box center [734, 252] width 471 height 95
type textarea "Lease the 2026 CR-V from $117 Weekly! Designed to match your work and play ethi…"
type textarea "x"
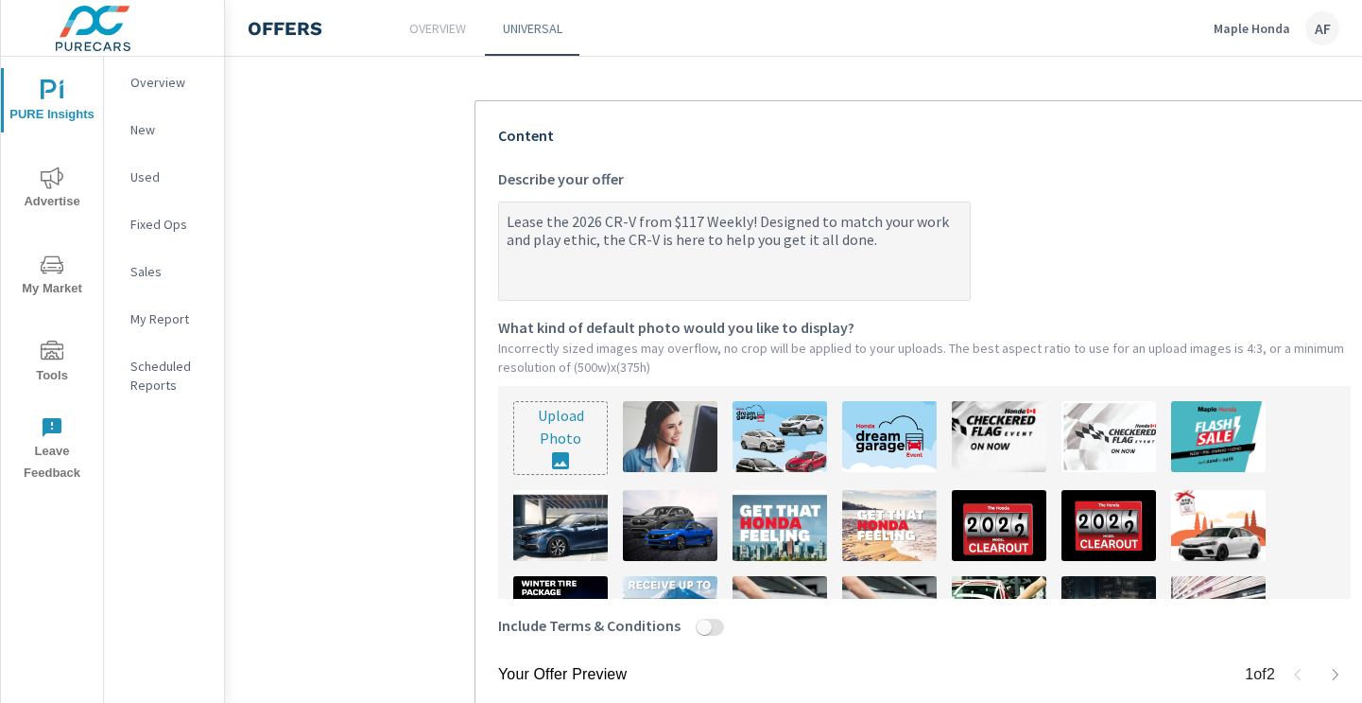
click at [753, 222] on textarea "Lease the 2026 CR-V from $117 Weekly! Designed to match your work and play ethi…" at bounding box center [734, 252] width 471 height 95
type textarea "Lease the 2026 CR-V from $117 Weekly!Designed to match your work and play ethic…"
type textarea "x"
type textarea "Lease the 2026 CR-V from $117 WeeklyDesigned to match your work and play ethic,…"
type textarea "x"
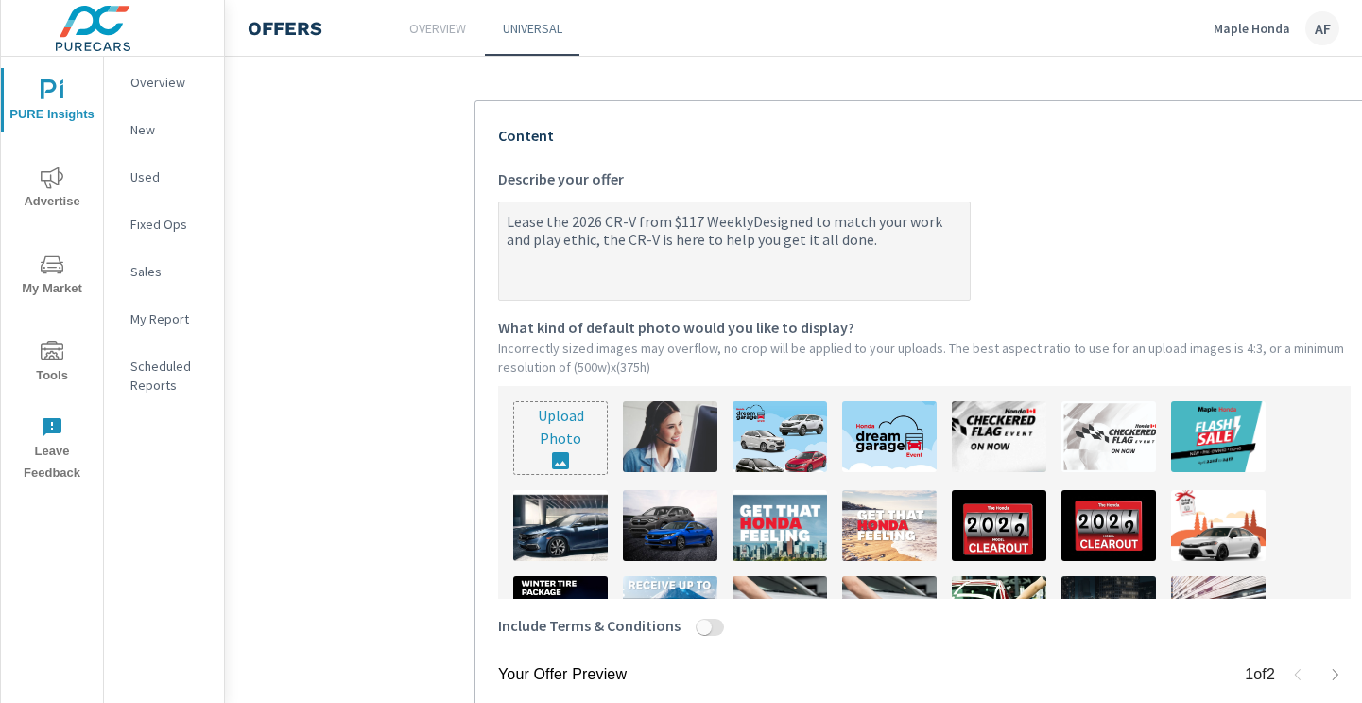
type textarea "Lease the 2026 CR-V from $117 Weekly.Designed to match your work and play ethic…"
type textarea "x"
type textarea "Lease the 2026 CR-V from $117 Weekly. Designed to match your work and play ethi…"
type textarea "x"
click at [876, 243] on textarea "Lease the 2026 CR-V from $117 Weekly. Designed to match your work and play ethi…" at bounding box center [734, 252] width 471 height 95
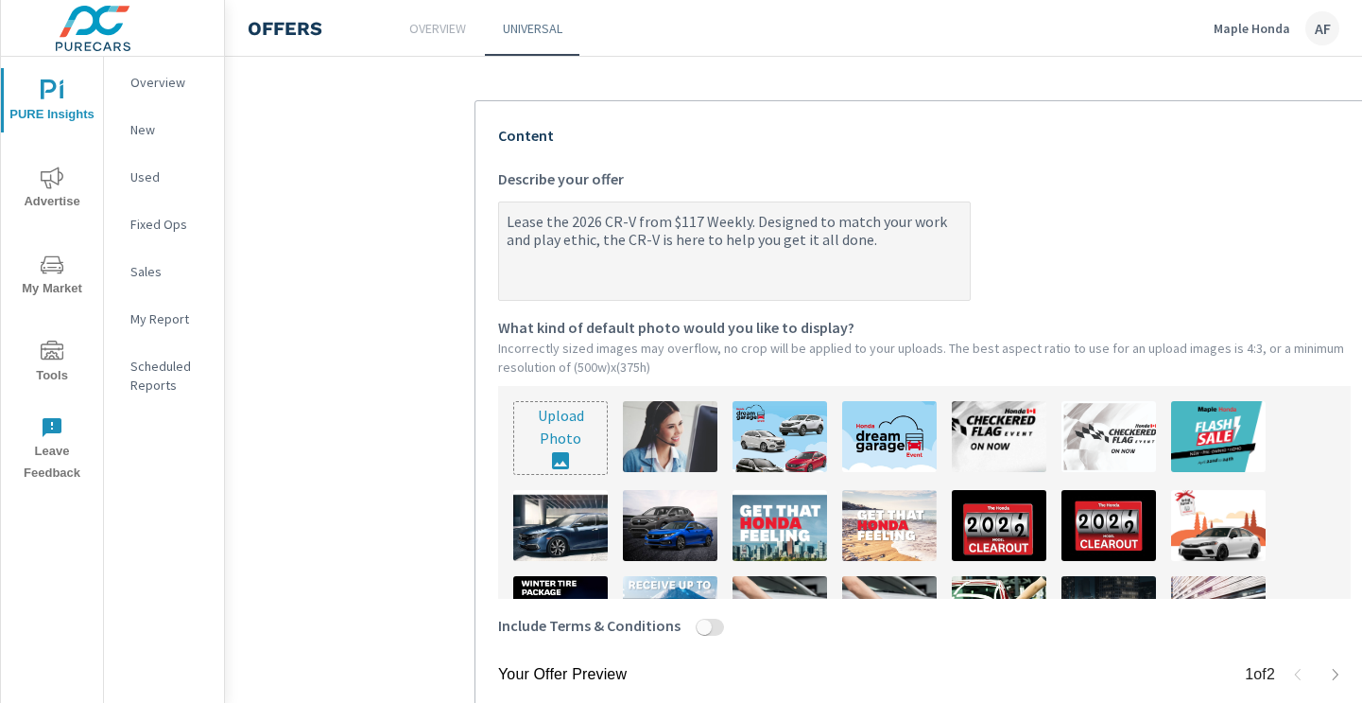
type textarea "Lease the 2026 CR-V from $117 Weekly. Designed to match your work and play ethi…"
type textarea "x"
type textarea "Lease the 2026 CR-V from $117 Weekly. Designed to match your work and play ethi…"
type textarea "x"
type textarea "Lease the 2026 CR-V from $117 Weekly. Designed to match your work and play ethi…"
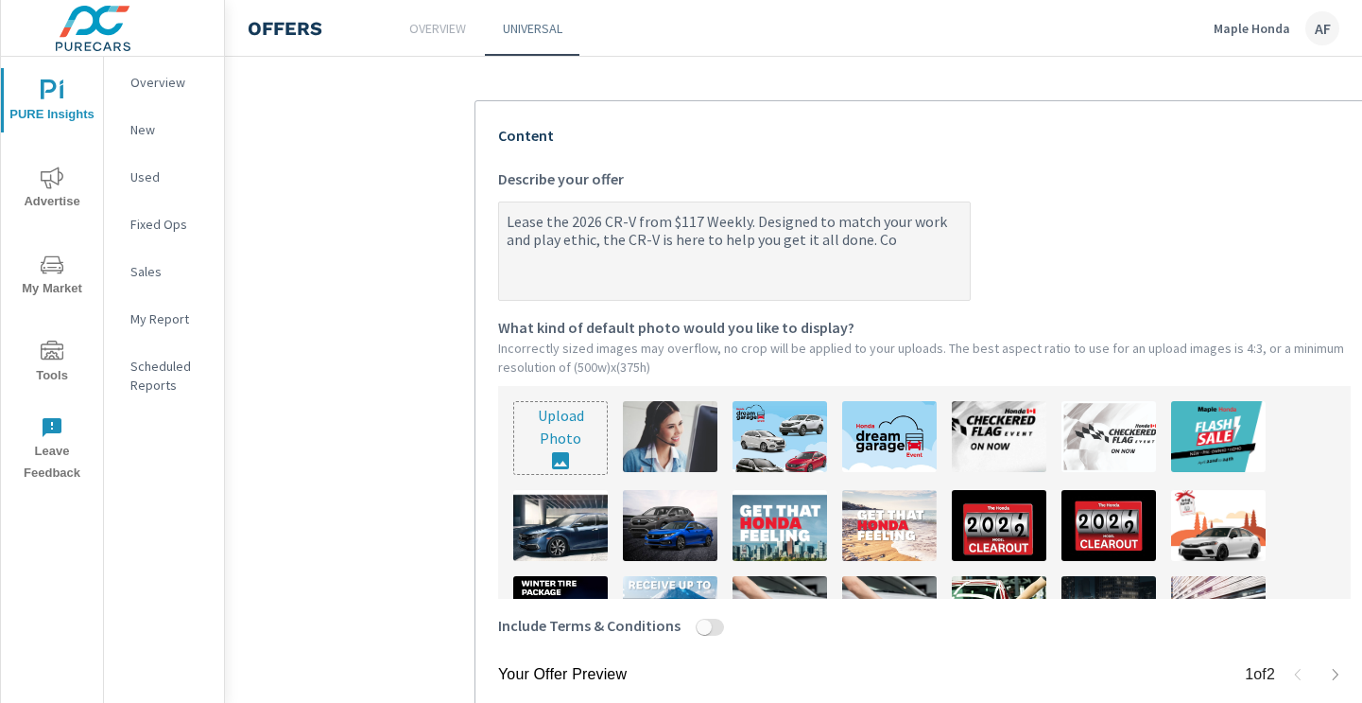
type textarea "x"
type textarea "Lease the 2026 CR-V from $117 Weekly. Designed to match your work and play ethi…"
type textarea "x"
type textarea "Lease the 2026 CR-V from $117 Weekly. Designed to match your work and play ethi…"
type textarea "x"
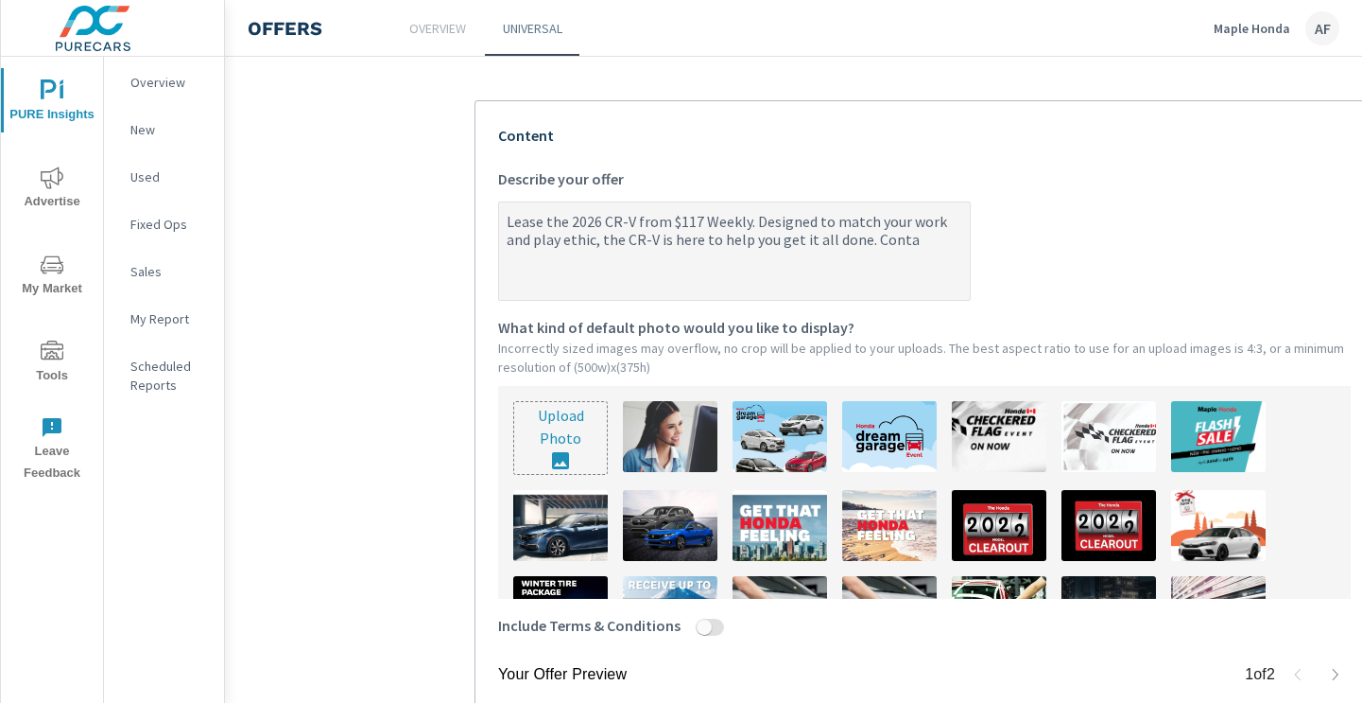
type textarea "Lease the 2026 CR-V from $117 Weekly. Designed to match your work and play ethi…"
type textarea "x"
type textarea "Lease the 2026 CR-V from $117 Weekly. Designed to match your work and play ethi…"
type textarea "x"
type textarea "Lease the 2026 CR-V from $117 Weekly. Designed to match your work and play ethi…"
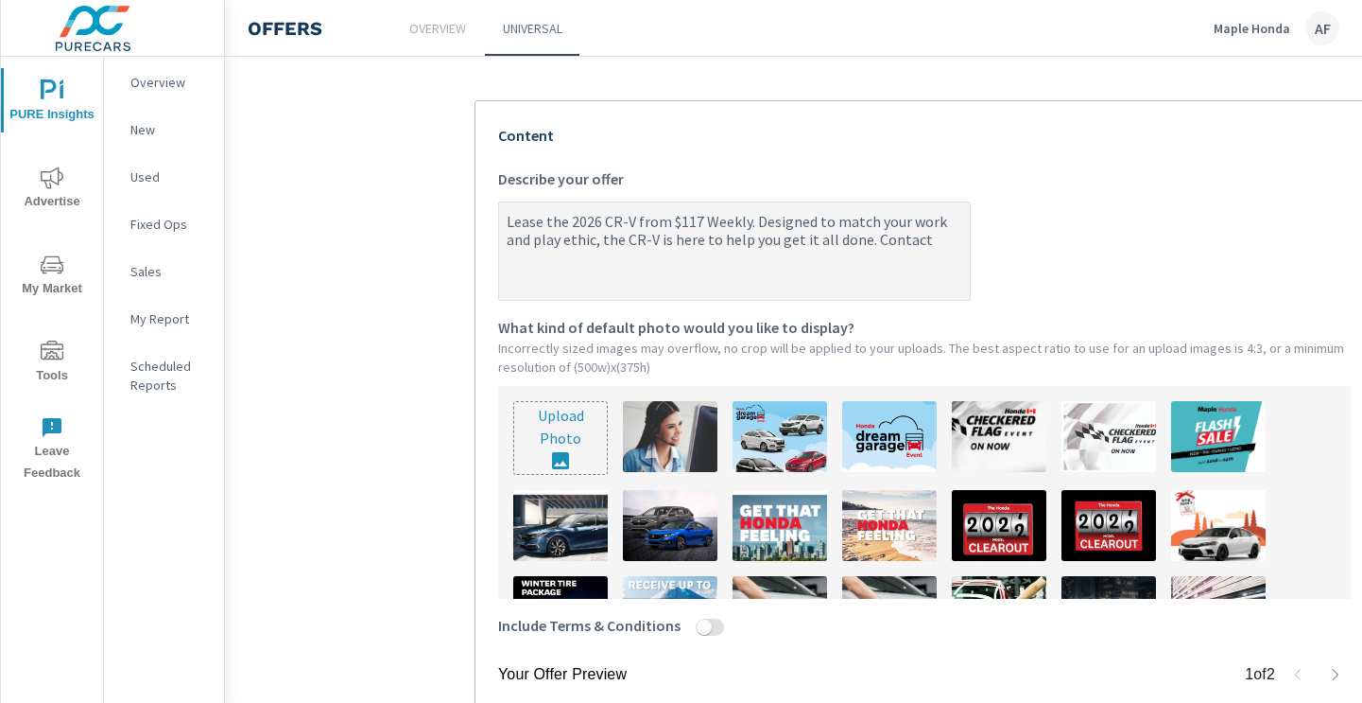
type textarea "x"
type textarea "Lease the 2026 CR-V from $117 Weekly. Designed to match your work and play ethi…"
type textarea "x"
type textarea "Lease the 2026 CR-V from $117 Weekly. Designed to match your work and play ethi…"
type textarea "x"
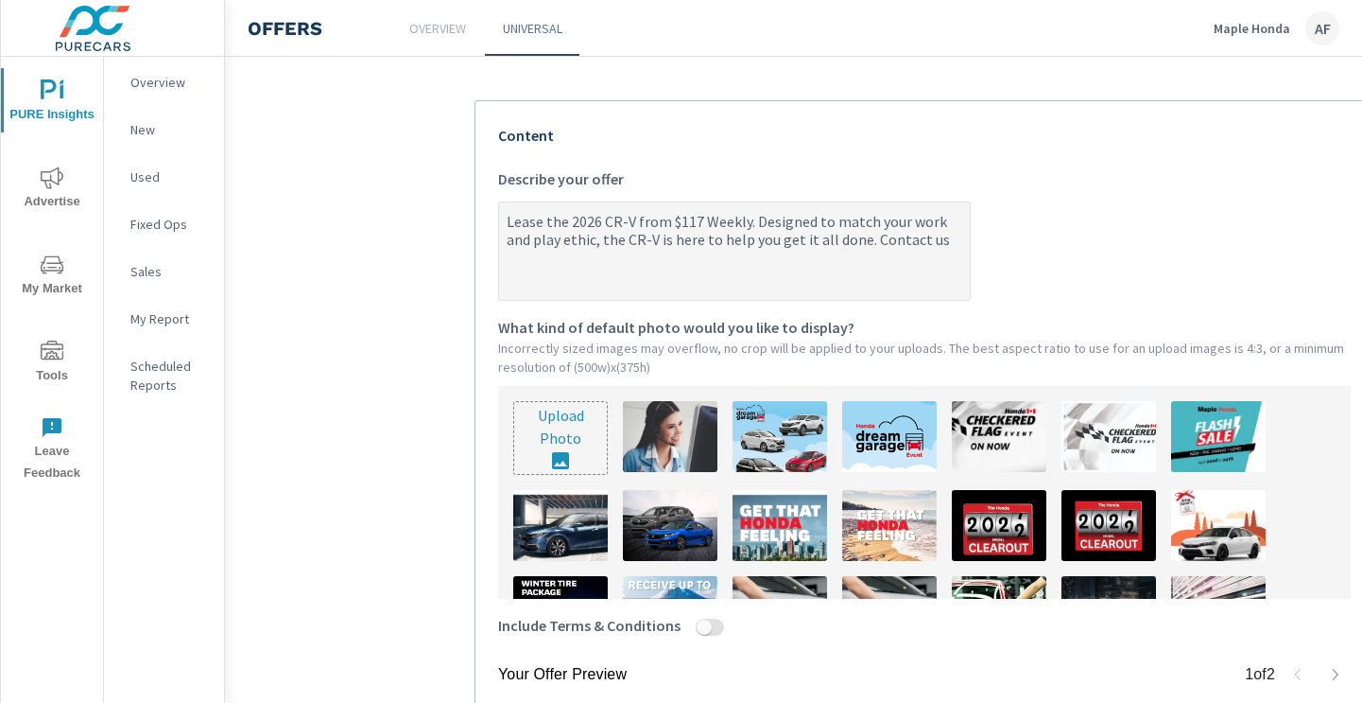
type textarea "Lease the 2026 CR-V from $117 Weekly. Designed to match your work and play ethi…"
type textarea "x"
type textarea "Lease the 2026 CR-V from $117 Weekly. Designed to match your work and play ethi…"
type textarea "x"
type textarea "Lease the 2026 CR-V from $117 Weekly. Designed to match your work and play ethi…"
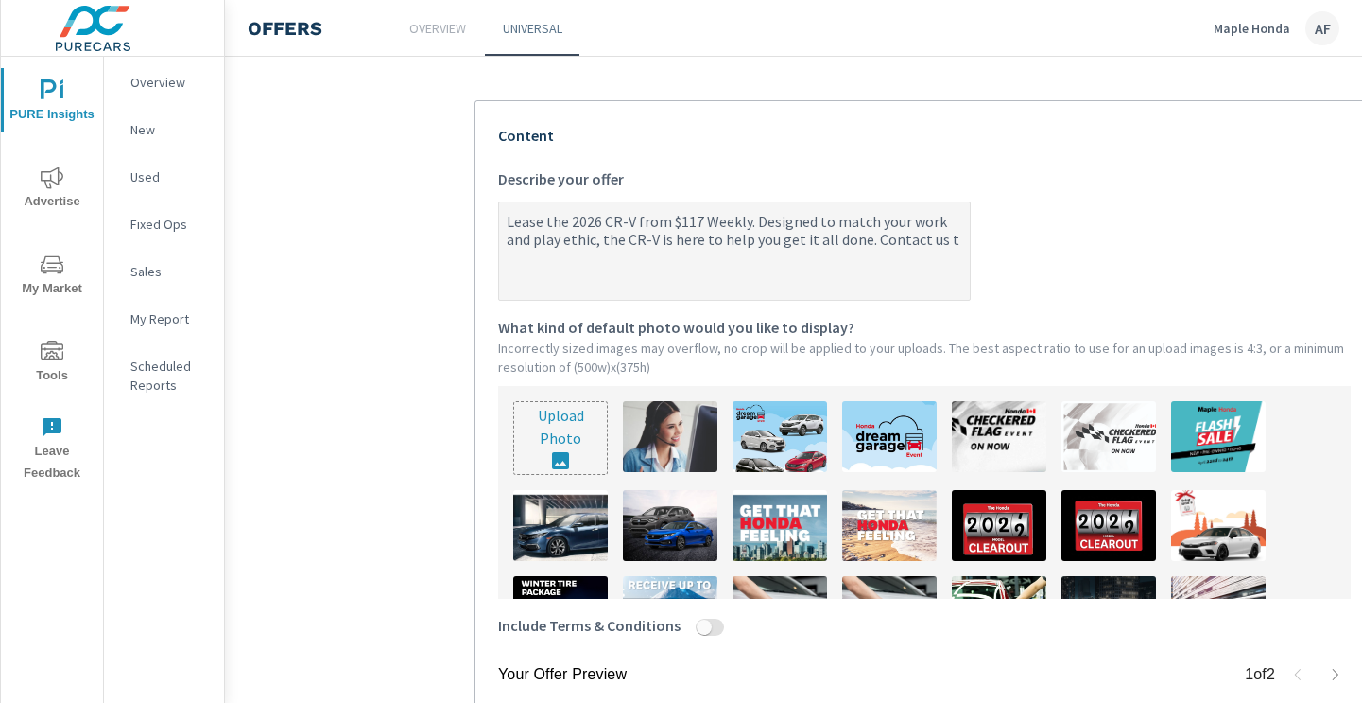
type textarea "x"
type textarea "Lease the 2026 CR-V from $117 Weekly. Designed to match your work and play ethi…"
type textarea "x"
type textarea "Lease the 2026 CR-V from $117 Weekly. Designed to match your work and play ethi…"
type textarea "x"
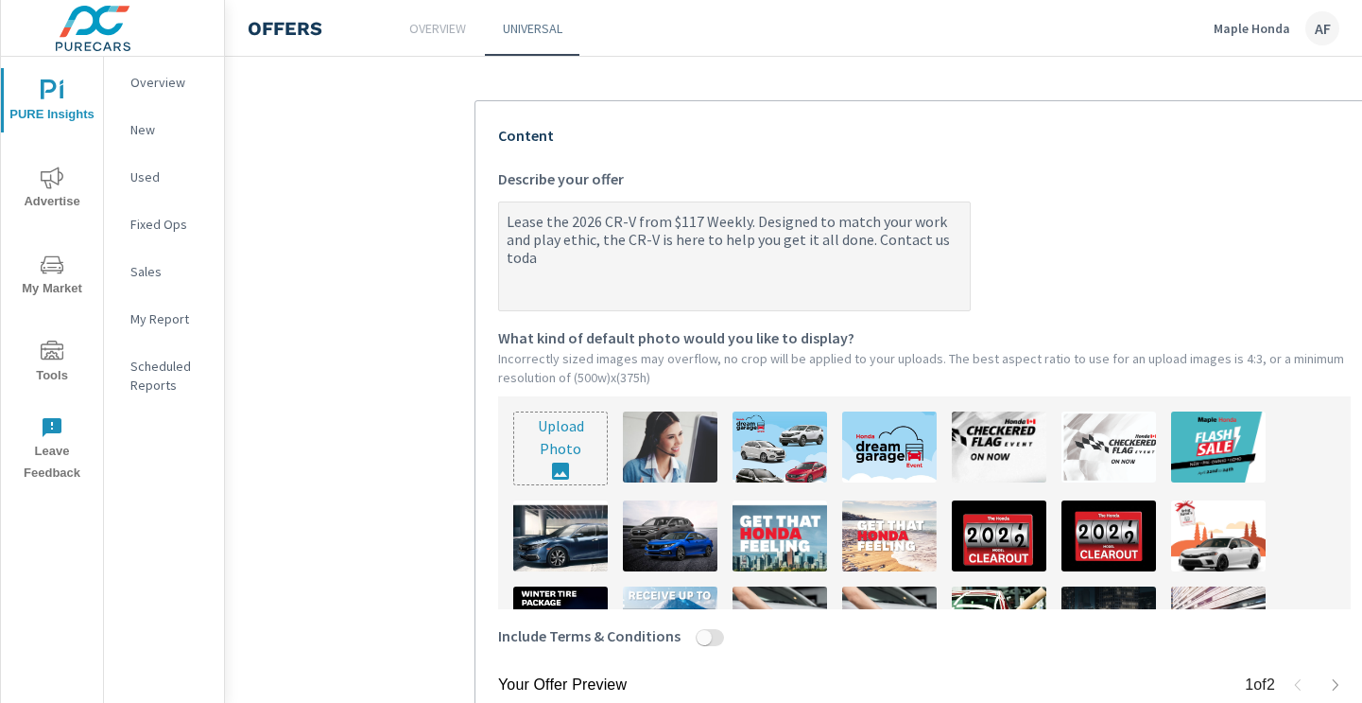
type textarea "Lease the 2026 CR-V from $117 Weekly. Designed to match your work and play ethi…"
type textarea "x"
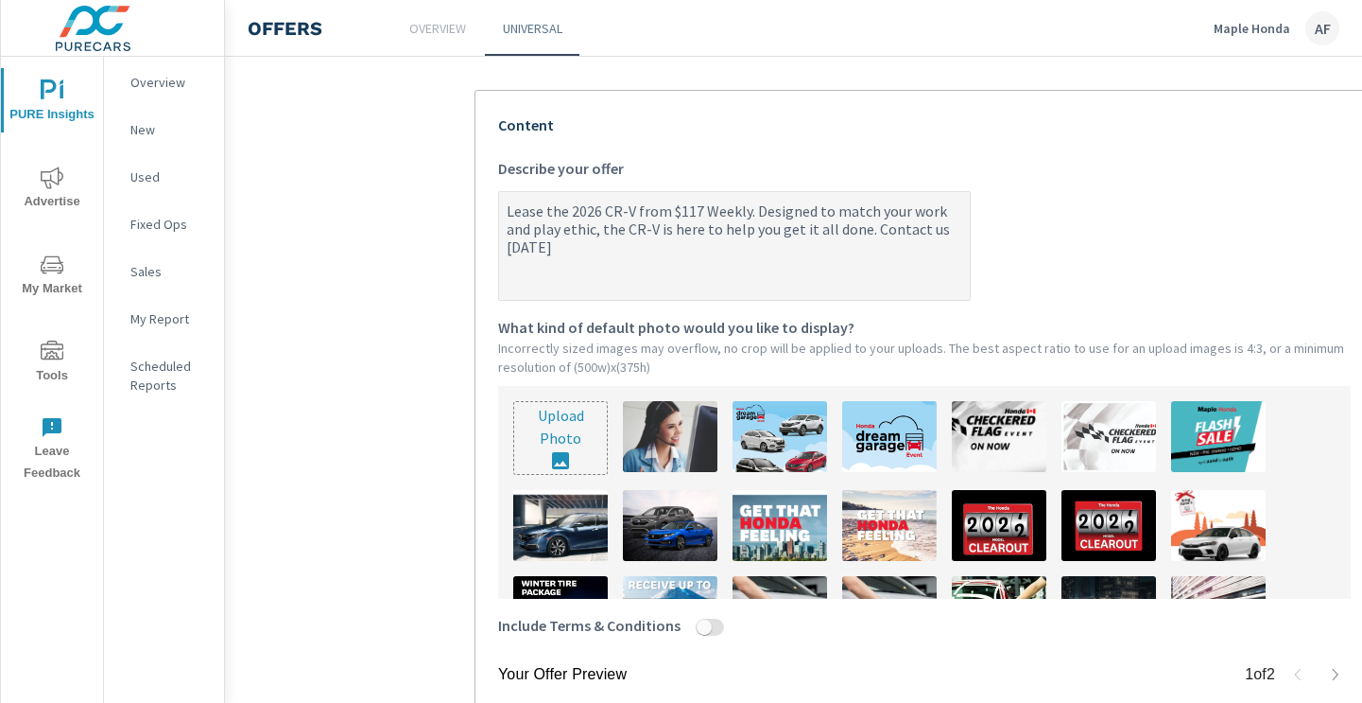
type textarea "Lease the 2026 CR-V from $117 Weekly. Designed to match your work and play ethi…"
type textarea "x"
type textarea "Lease the 2026 CR-V from $117 Weekly. Designed to match your work and play ethi…"
type textarea "x"
type textarea "Lease the 2026 CR-V from $117 Weekly. Designed to match your work and play ethi…"
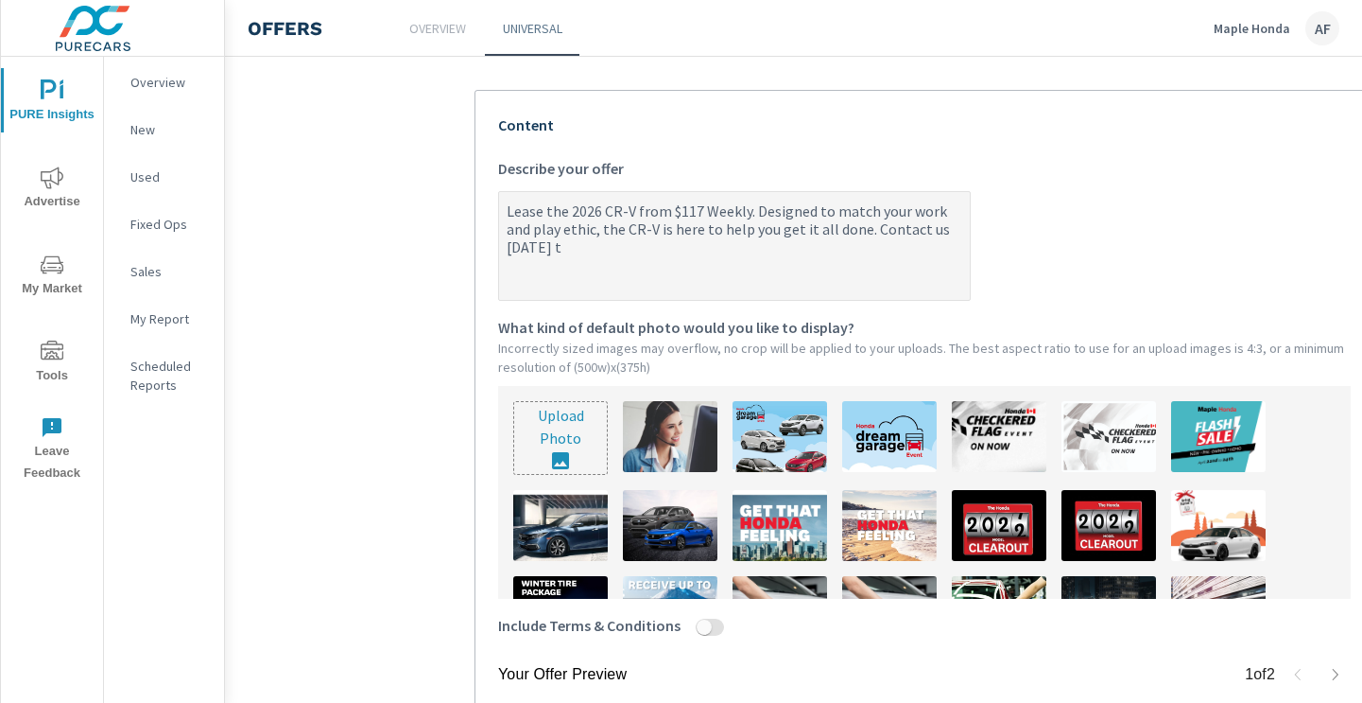
type textarea "x"
type textarea "Lease the 2026 CR-V from $117 Weekly. Designed to match your work and play ethi…"
type textarea "x"
type textarea "Lease the 2026 CR-V from $117 Weekly. Designed to match your work and play ethi…"
type textarea "x"
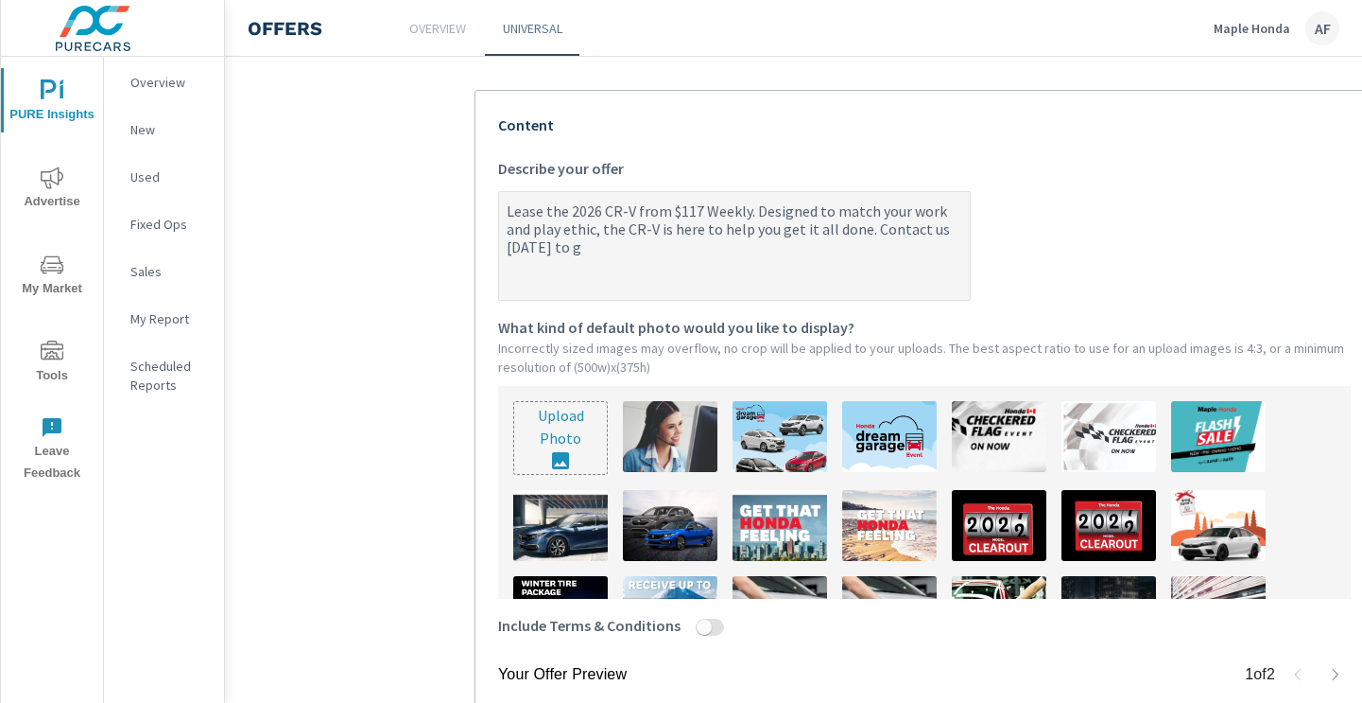
type textarea "Lease the 2026 CR-V from $117 Weekly. Designed to match your work and play ethi…"
type textarea "x"
type textarea "Lease the 2026 CR-V from $117 Weekly. Designed to match your work and play ethi…"
type textarea "x"
type textarea "Lease the 2026 CR-V from $117 Weekly. Designed to match your work and play ethi…"
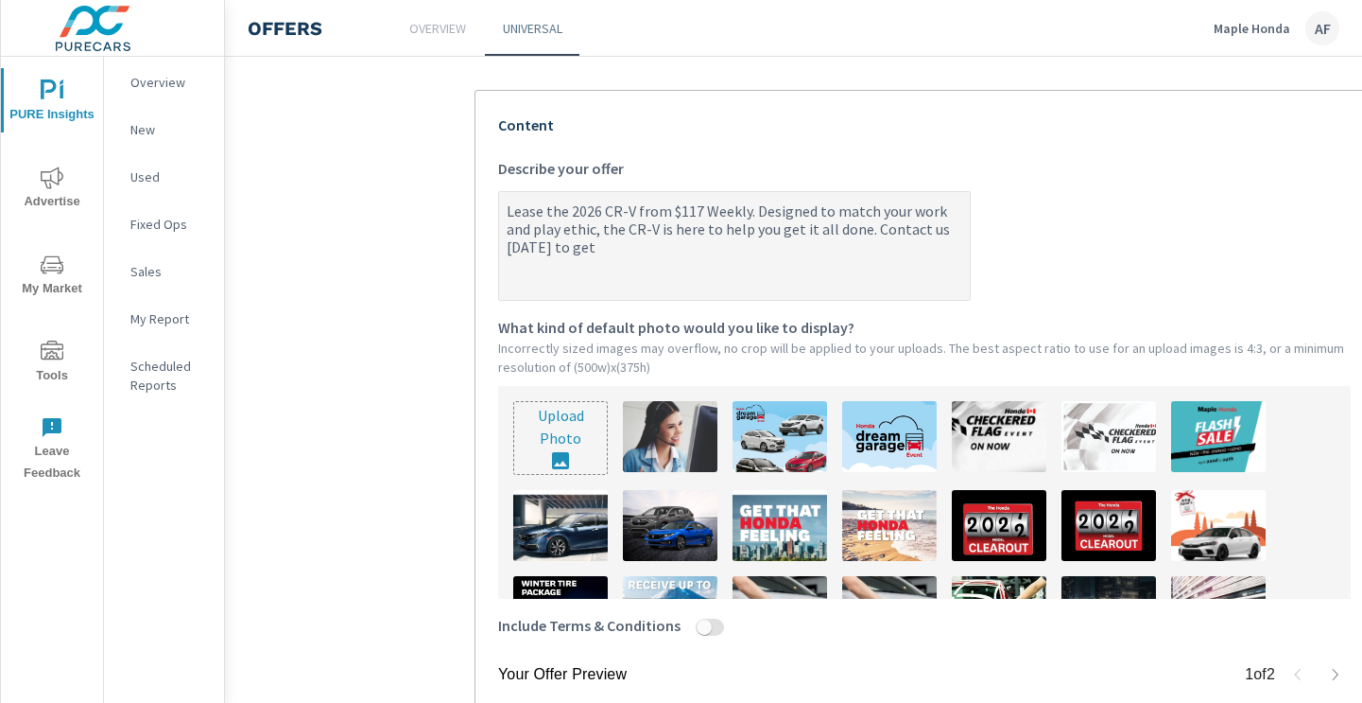
type textarea "x"
type textarea "Lease the 2026 CR-V from $117 Weekly. Designed to match your work and play ethi…"
type textarea "x"
type textarea "Lease the 2026 CR-V from $117 Weekly. Designed to match your work and play ethi…"
type textarea "x"
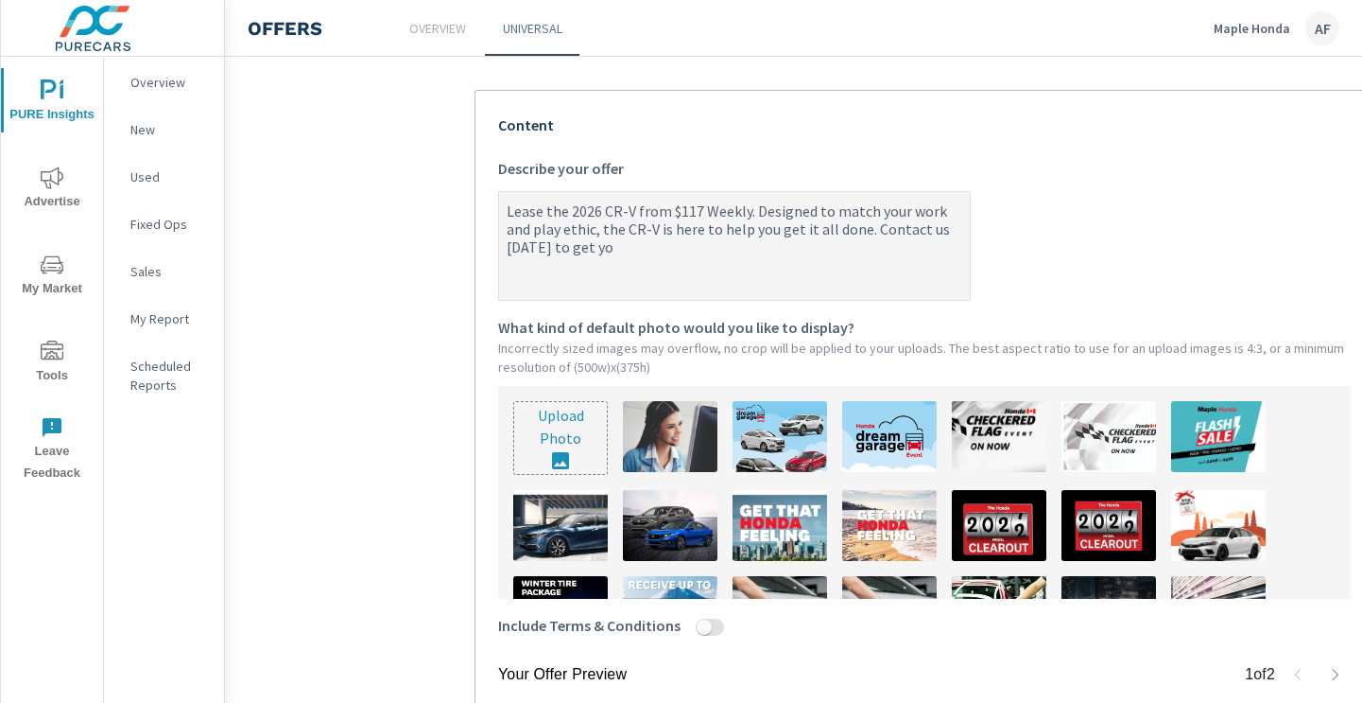
type textarea "Lease the 2026 CR-V from $117 Weekly. Designed to match your work and play ethi…"
type textarea "x"
type textarea "Lease the 2026 CR-V from $117 Weekly. Designed to match your work and play ethi…"
type textarea "x"
type textarea "Lease the 2026 CR-V from $117 Weekly. Designed to match your work and play ethi…"
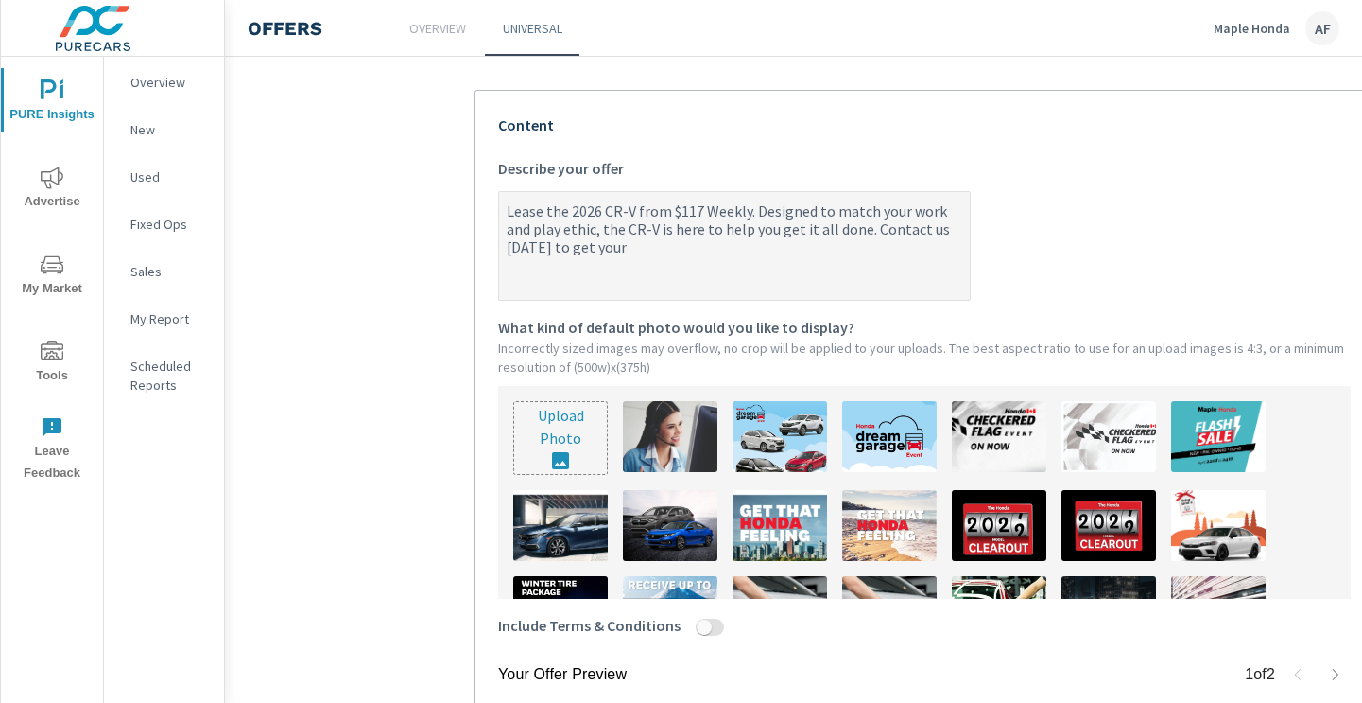
type textarea "x"
type textarea "Lease the 2026 CR-V from $117 Weekly. Designed to match your work and play ethi…"
type textarea "x"
type textarea "Lease the 2026 CR-V from $117 Weekly. Designed to match your work and play ethi…"
type textarea "x"
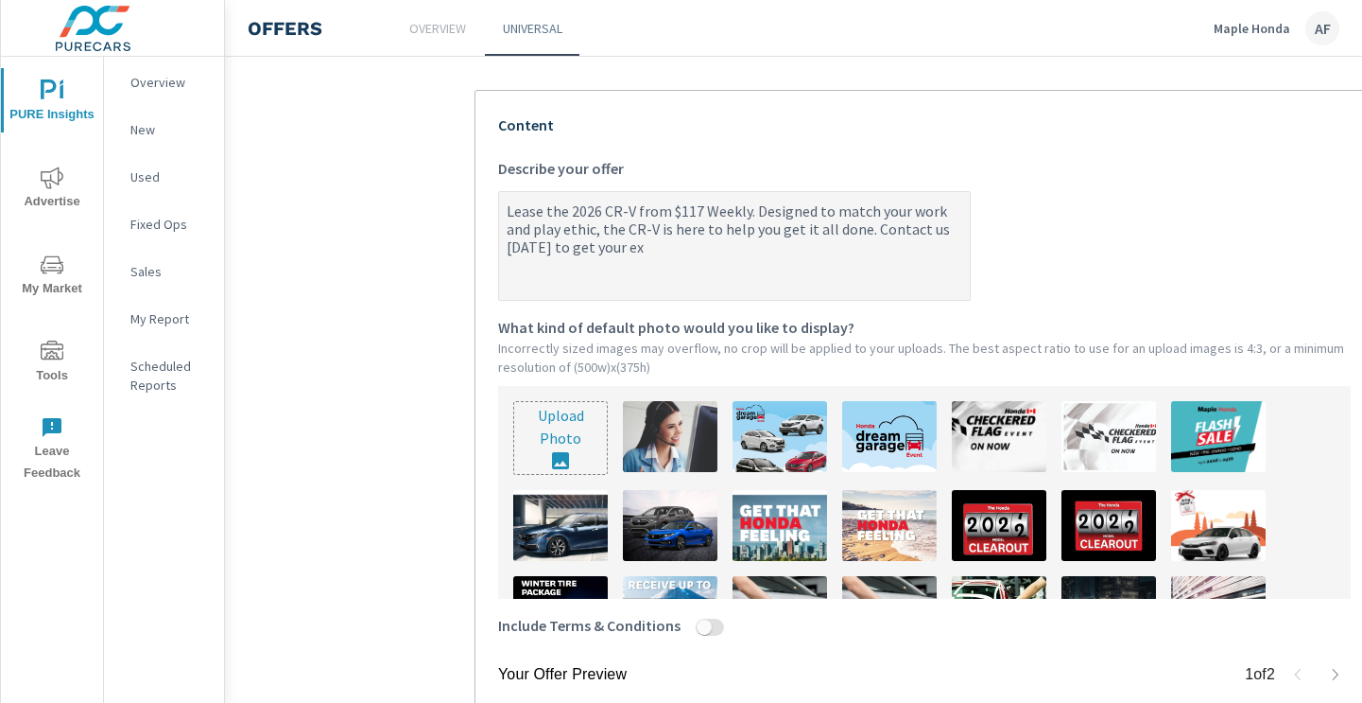
type textarea "Lease the 2026 CR-V from $117 Weekly. Designed to match your work and play ethi…"
type textarea "x"
type textarea "Lease the 2026 CR-V from $117 Weekly. Designed to match your work and play ethi…"
type textarea "x"
type textarea "Lease the 2026 CR-V from $117 Weekly. Designed to match your work and play ethi…"
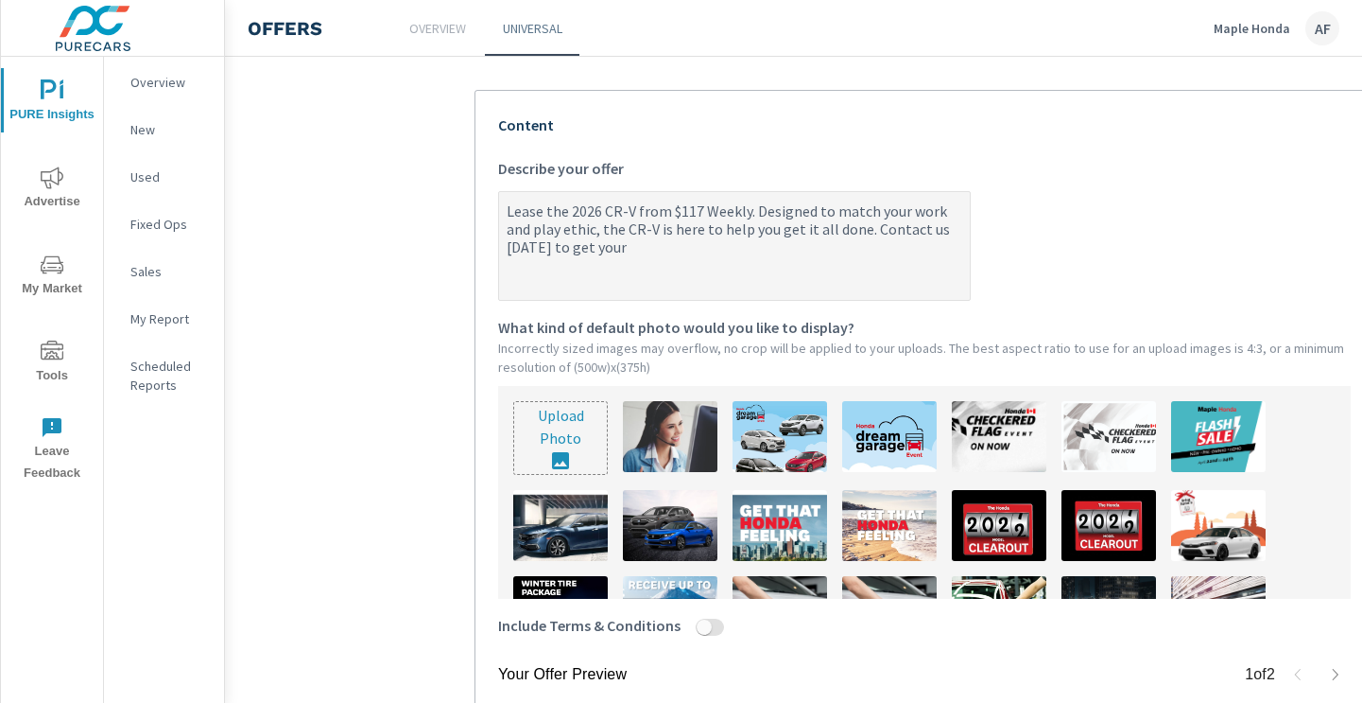
type textarea "x"
type textarea "Lease the 2026 CR-V from $117 Weekly. Designed to match your work and play ethi…"
type textarea "x"
type textarea "Lease the 2026 CR-V from $117 Weekly. Designed to match your work and play ethi…"
type textarea "x"
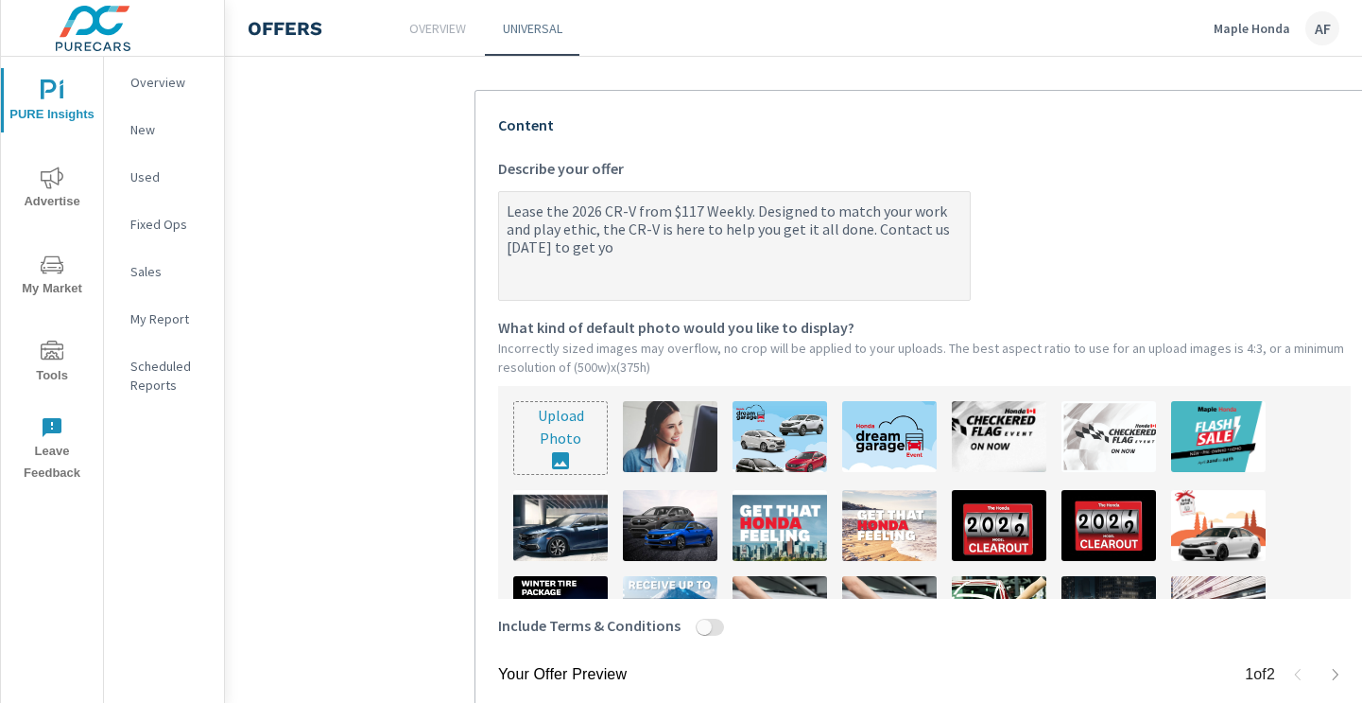
type textarea "Lease the 2026 CR-V from $117 Weekly. Designed to match your work and play ethi…"
type textarea "x"
type textarea "Lease the 2026 CR-V from $117 Weekly. Designed to match your work and play ethi…"
type textarea "x"
type textarea "Lease the 2026 CR-V from $117 Weekly. Designed to match your work and play ethi…"
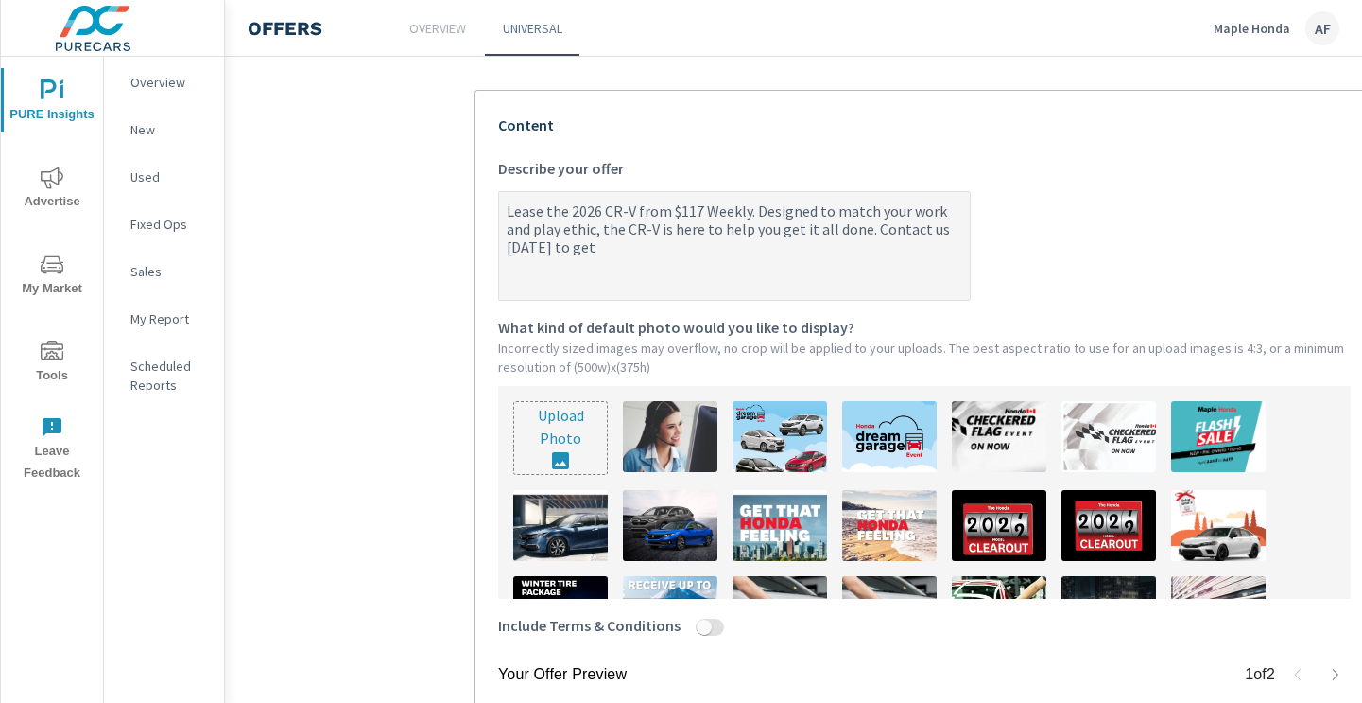
type textarea "x"
type textarea "Lease the 2026 CR-V from $117 Weekly. Designed to match your work and play ethi…"
type textarea "x"
type textarea "Lease the 2026 CR-V from $117 Weekly. Designed to match your work and play ethi…"
type textarea "x"
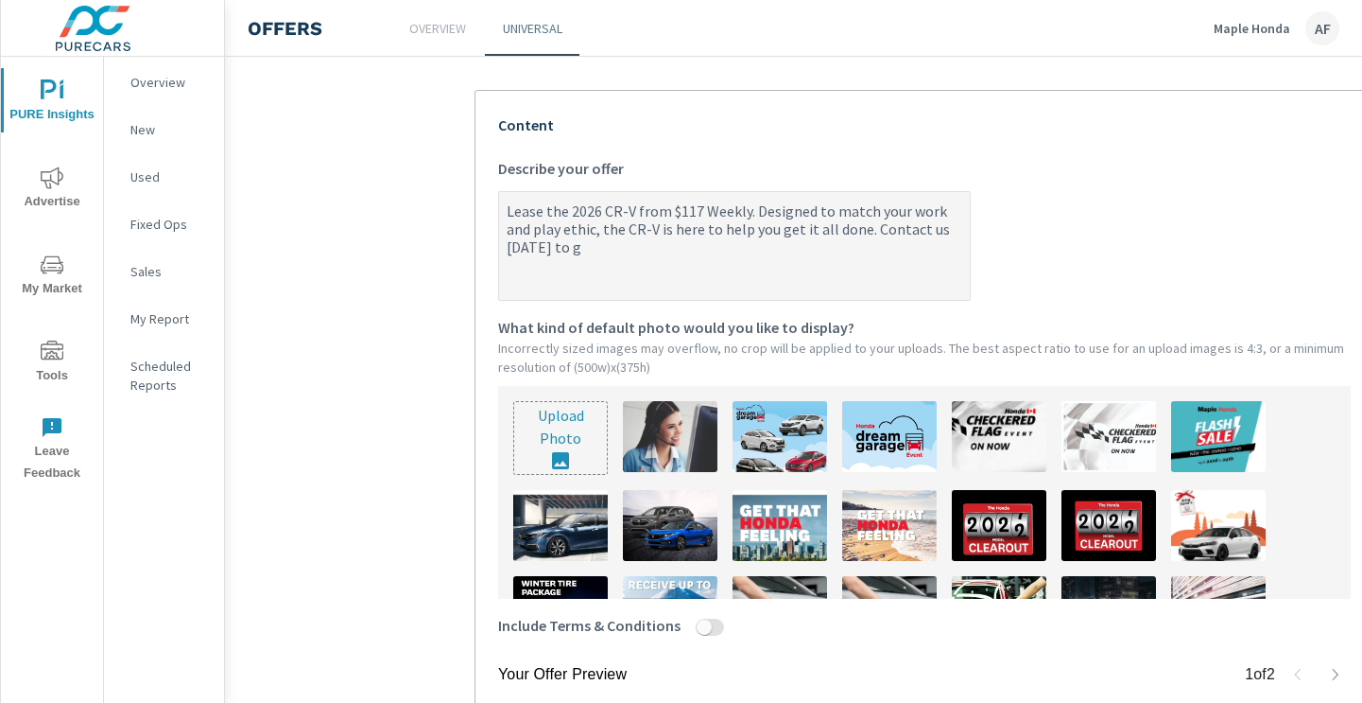
type textarea "Lease the 2026 CR-V from $117 Weekly. Designed to match your work and play ethi…"
type textarea "x"
type textarea "Lease the 2026 CR-V from $117 Weekly. Designed to match your work and play ethi…"
type textarea "x"
type textarea "Lease the 2026 CR-V from $117 Weekly. Designed to match your work and play ethi…"
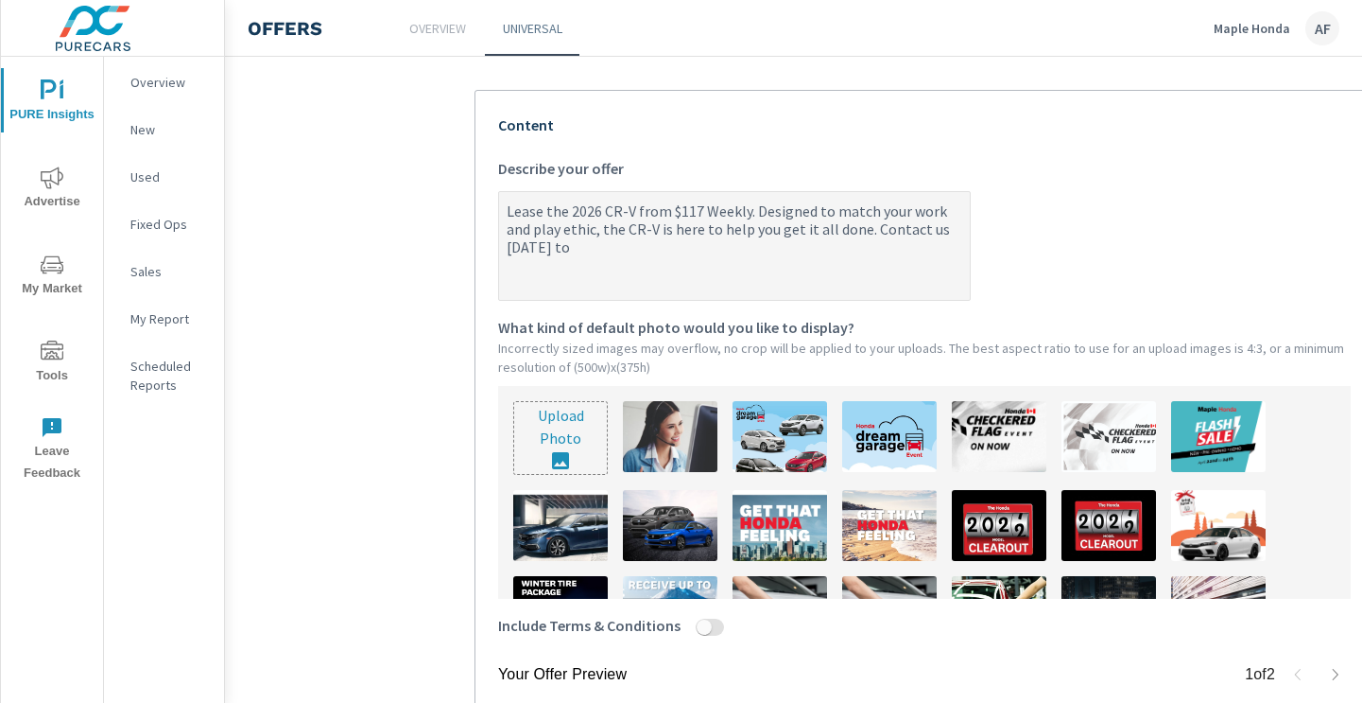
type textarea "x"
type textarea "Lease the 2026 CR-V from $117 Weekly. Designed to match your work and play ethi…"
type textarea "x"
type textarea "Lease the 2026 CR-V from $117 Weekly. Designed to match your work and play ethi…"
type textarea "x"
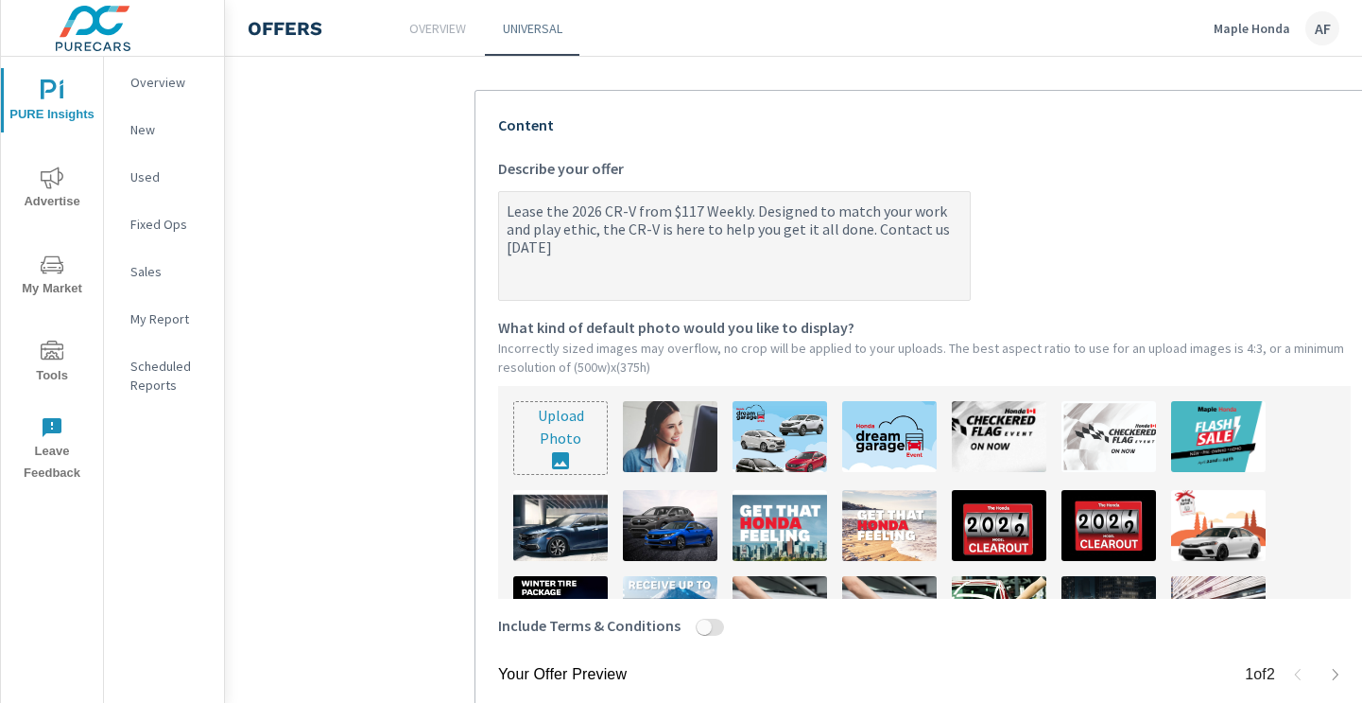
type textarea "Lease the 2026 CR-V from $117 Weekly. Designed to match your work and play ethi…"
type textarea "x"
type textarea "Lease the 2026 CR-V from $117 Weekly. Designed to match your work and play ethi…"
type textarea "x"
type textarea "Lease the 2026 CR-V from $117 Weekly. Designed to match your work and play ethi…"
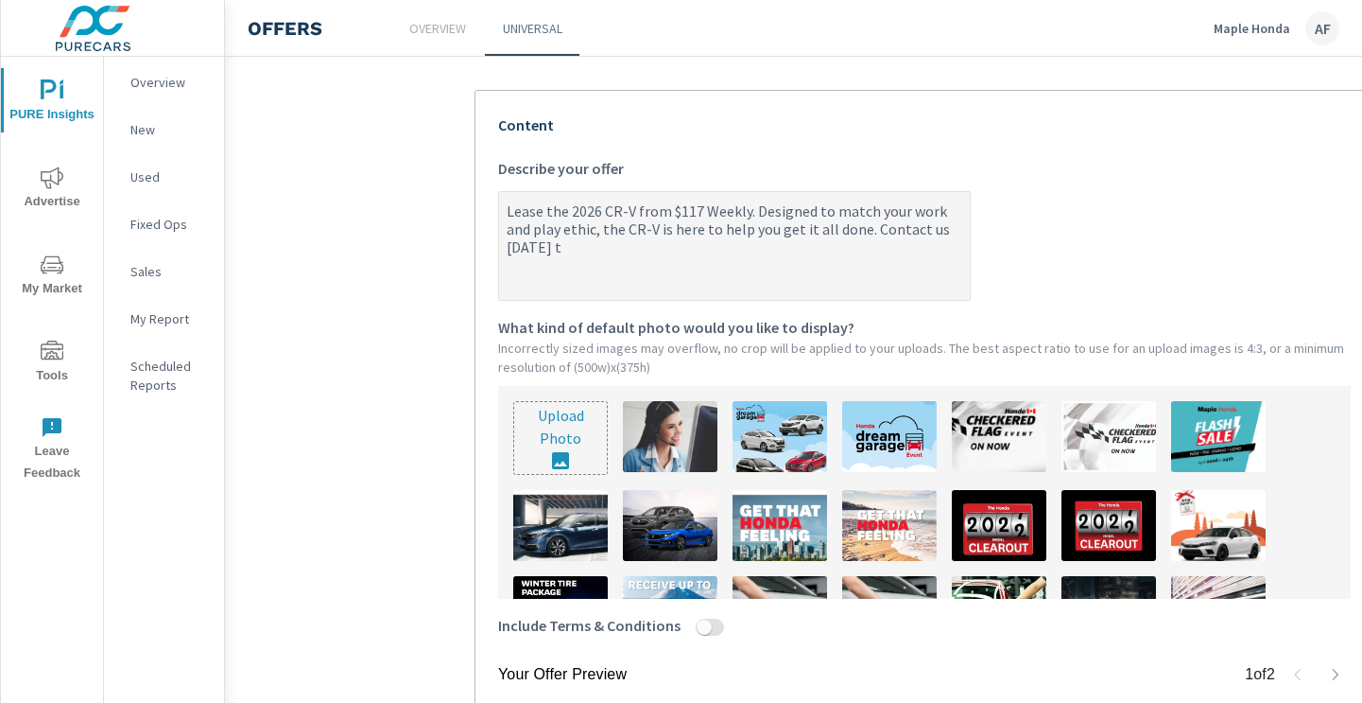
type textarea "x"
type textarea "Lease the 2026 CR-V from $117 Weekly. Designed to match your work and play ethi…"
type textarea "x"
type textarea "Lease the 2026 CR-V from $117 Weekly. Designed to match your work and play ethi…"
type textarea "x"
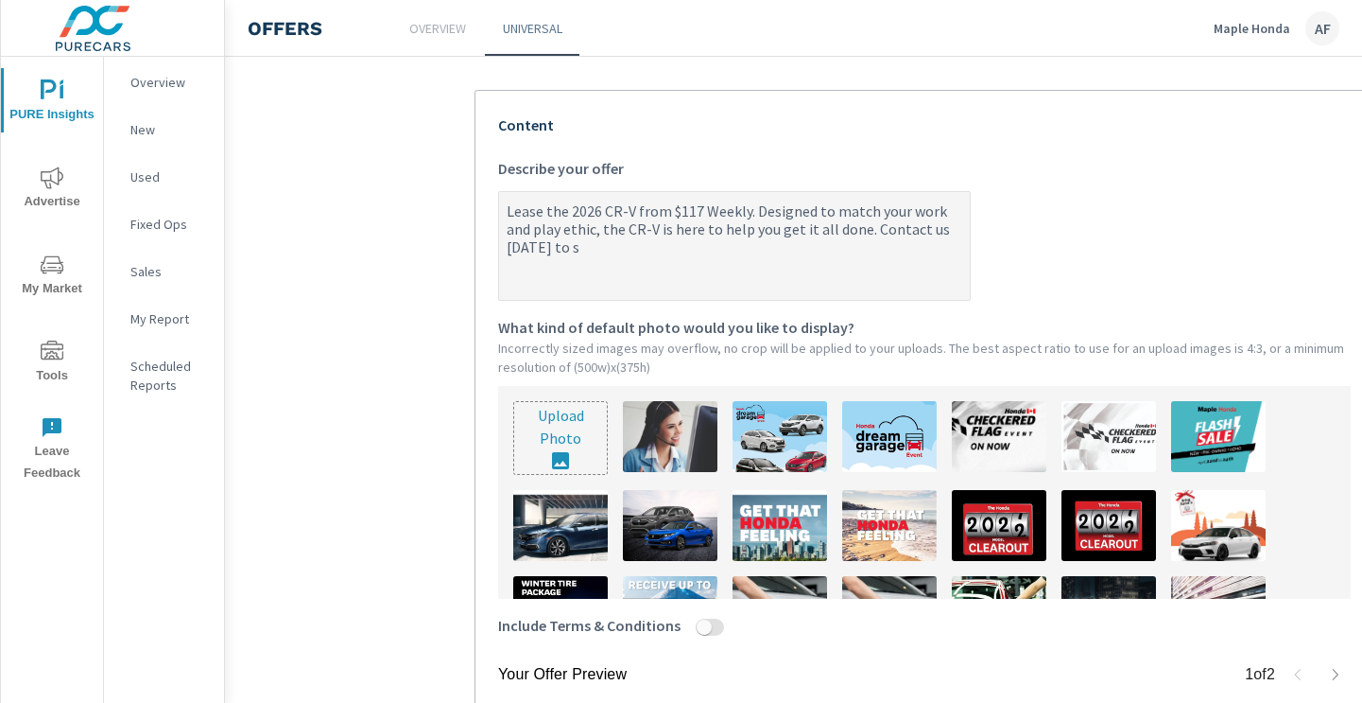
type textarea "Lease the 2026 CR-V from $117 Weekly. Designed to match your work and play ethi…"
type textarea "x"
type textarea "Lease the 2026 CR-V from $117 Weekly. Designed to match your work and play ethi…"
type textarea "x"
type textarea "Lease the 2026 CR-V from $117 Weekly. Designed to match your work and play ethi…"
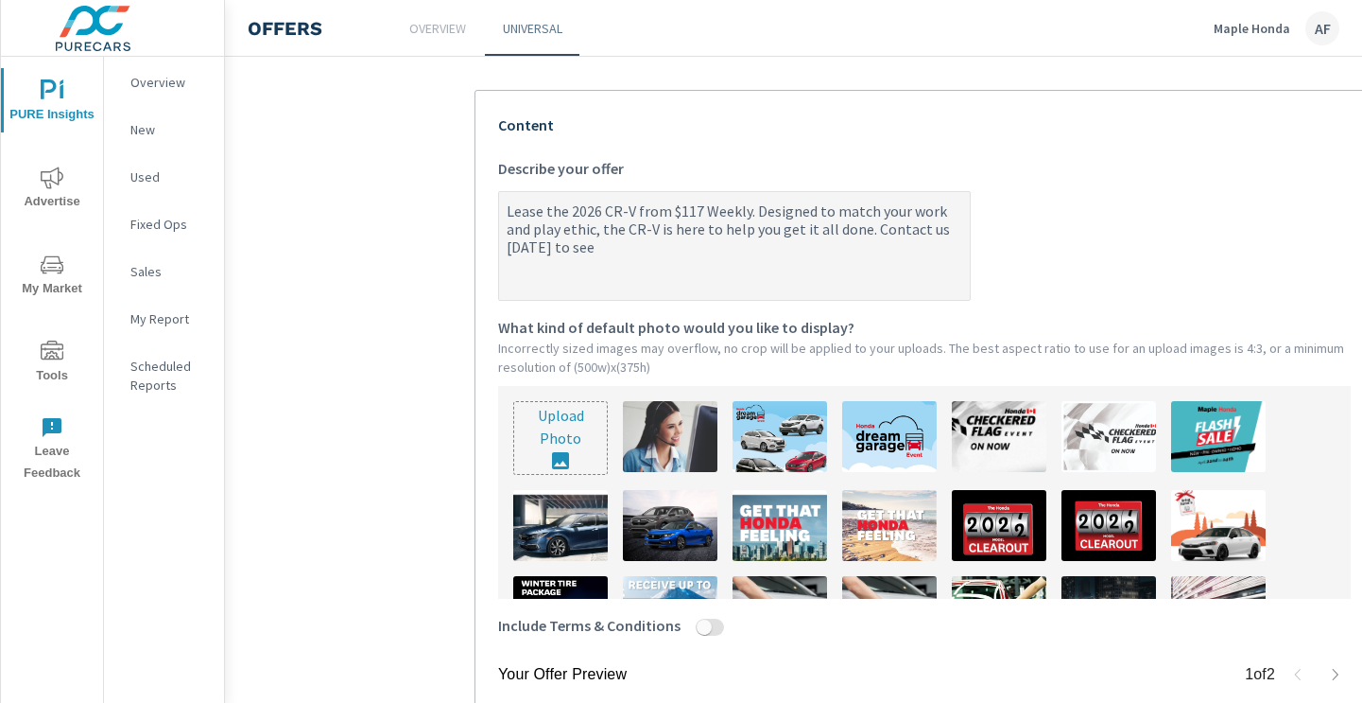
type textarea "x"
type textarea "Lease the 2026 CR-V from $117 Weekly. Designed to match your work and play ethi…"
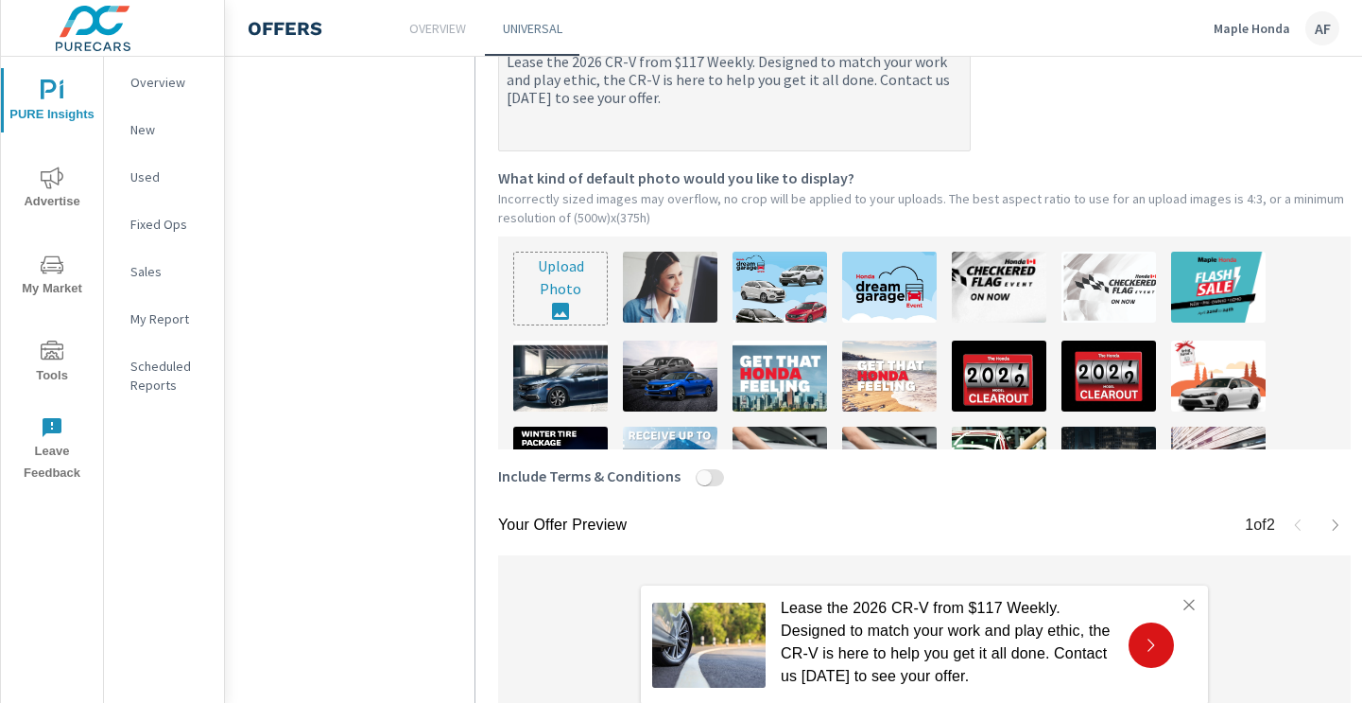
scroll to position [592, 0]
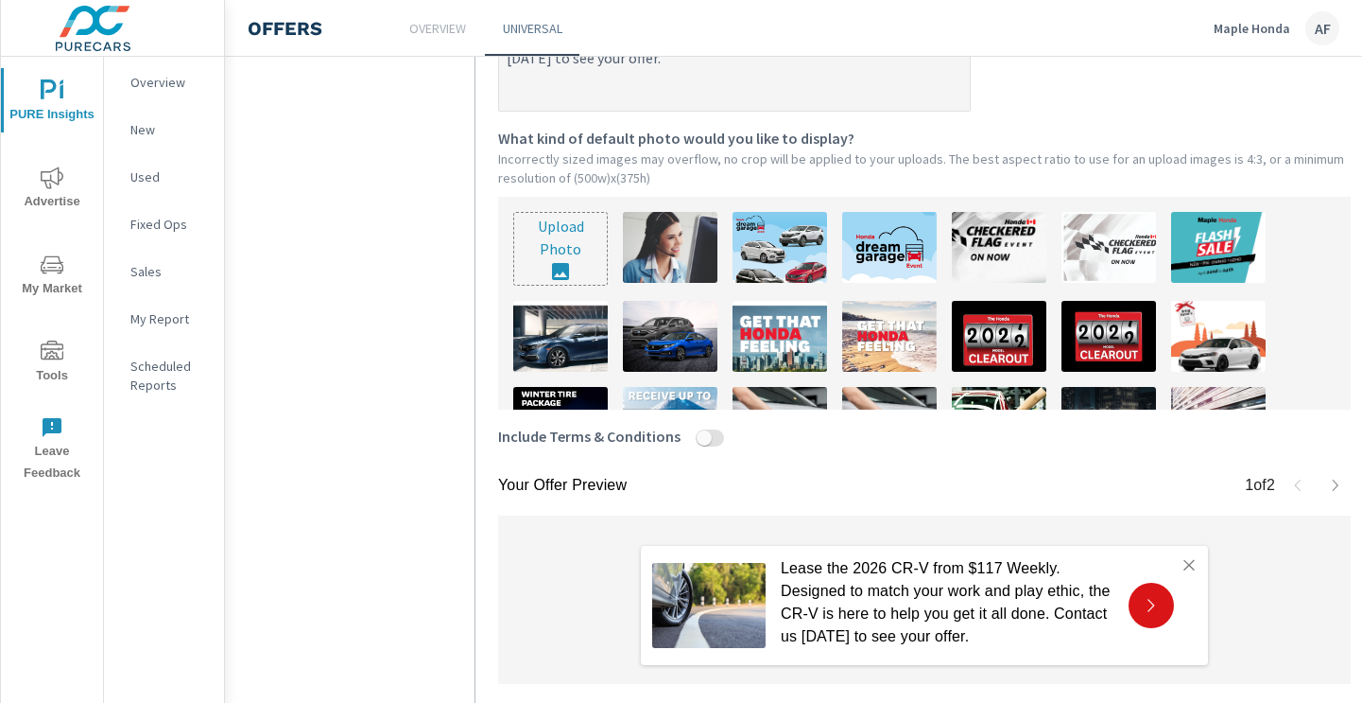
click at [574, 243] on input "file" at bounding box center [560, 249] width 93 height 72
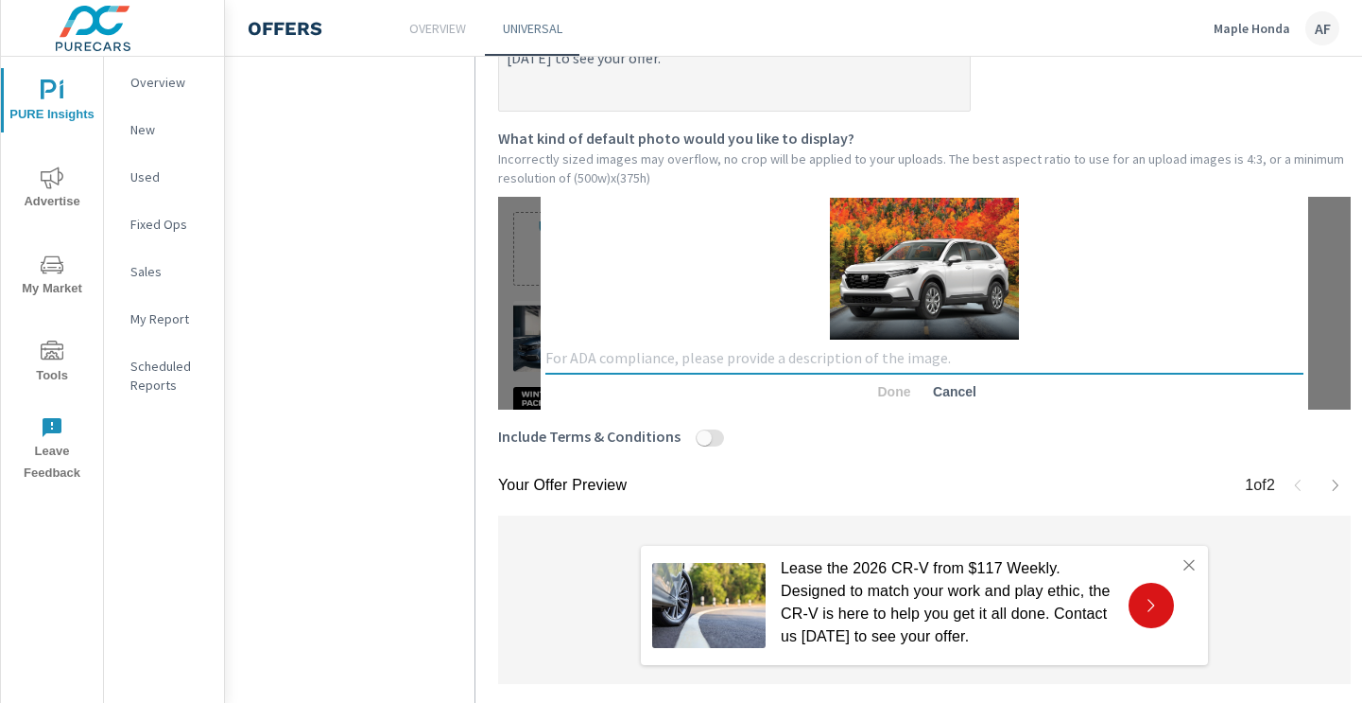
click at [826, 356] on textarea at bounding box center [925, 358] width 758 height 19
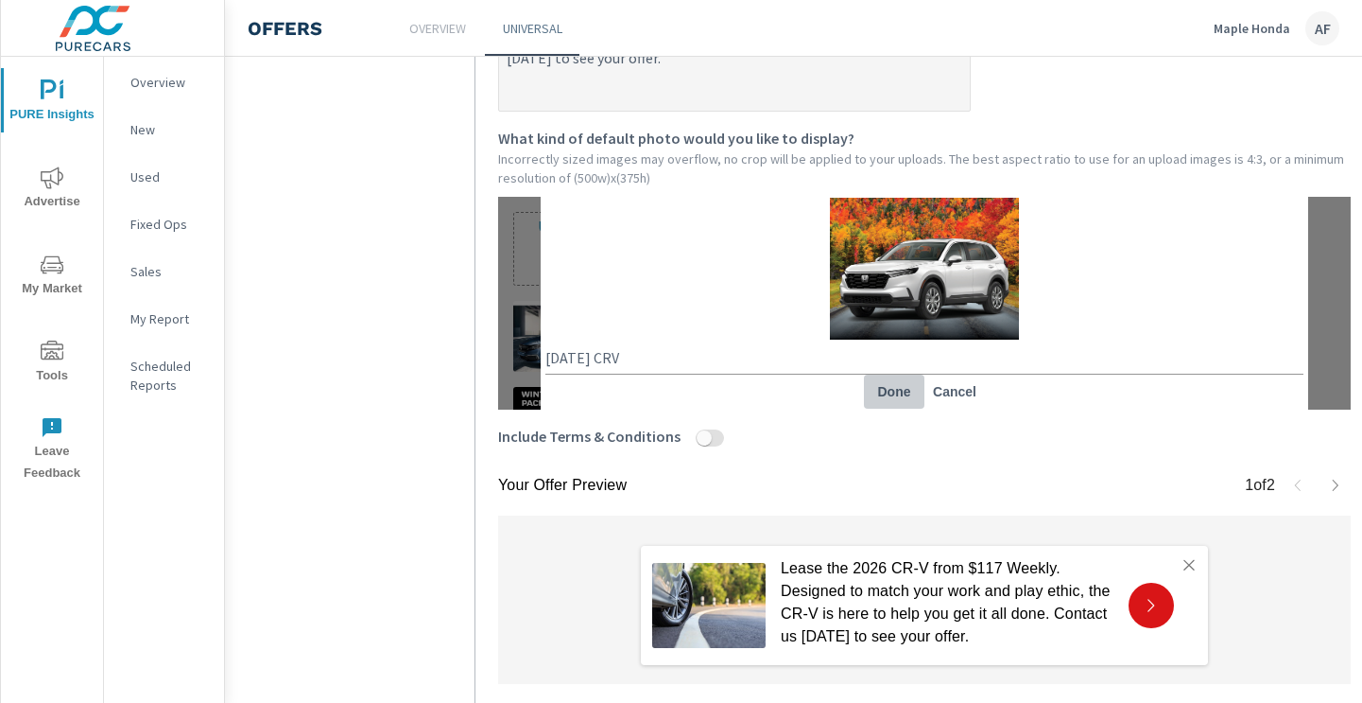
click at [887, 389] on span "Done" at bounding box center [894, 391] width 45 height 17
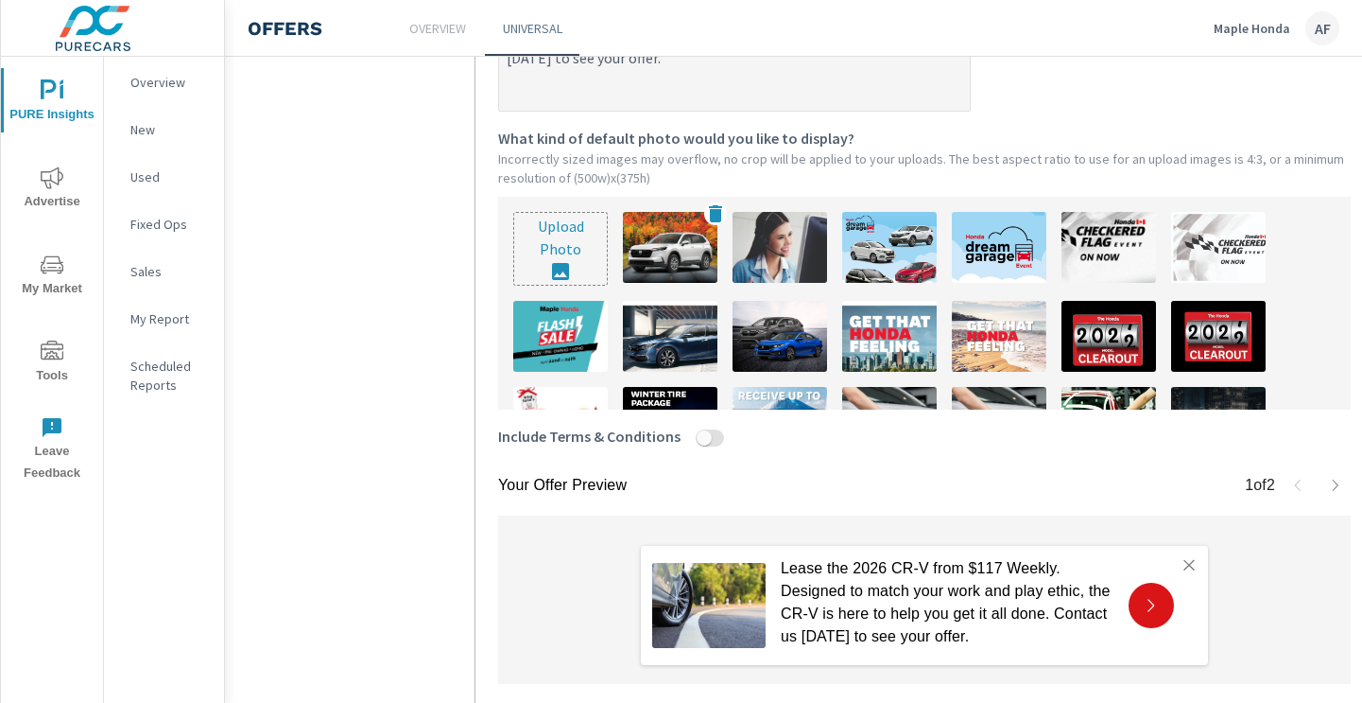
click at [668, 231] on img at bounding box center [670, 247] width 95 height 71
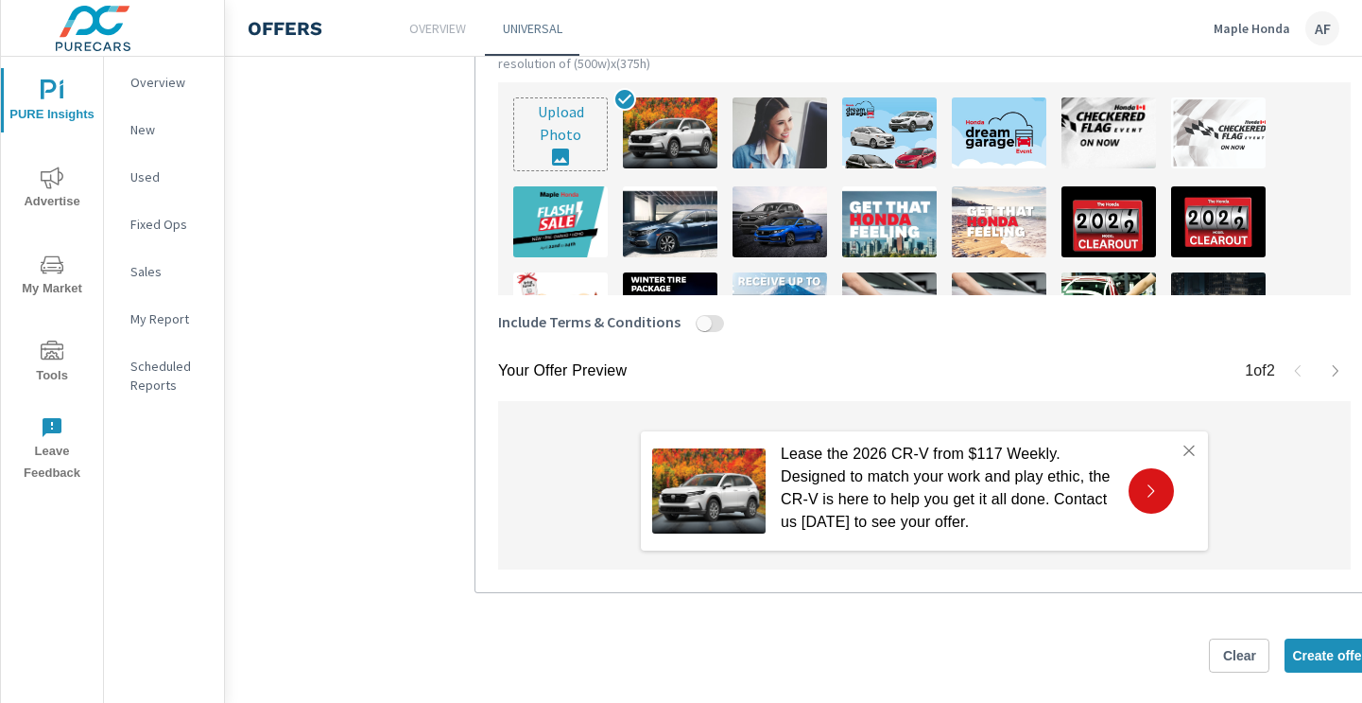
scroll to position [710, 0]
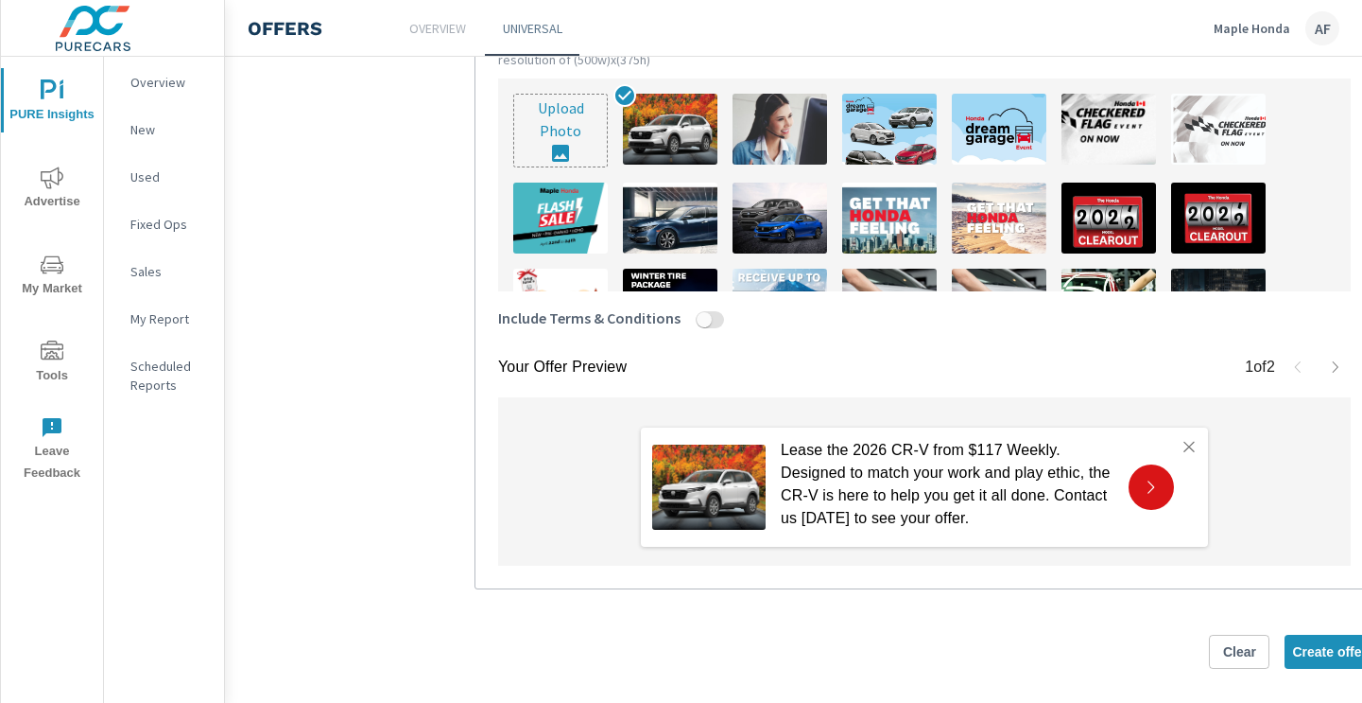
click at [1152, 487] on icon at bounding box center [1151, 486] width 7 height 13
click at [1339, 374] on button "button" at bounding box center [1336, 367] width 30 height 30
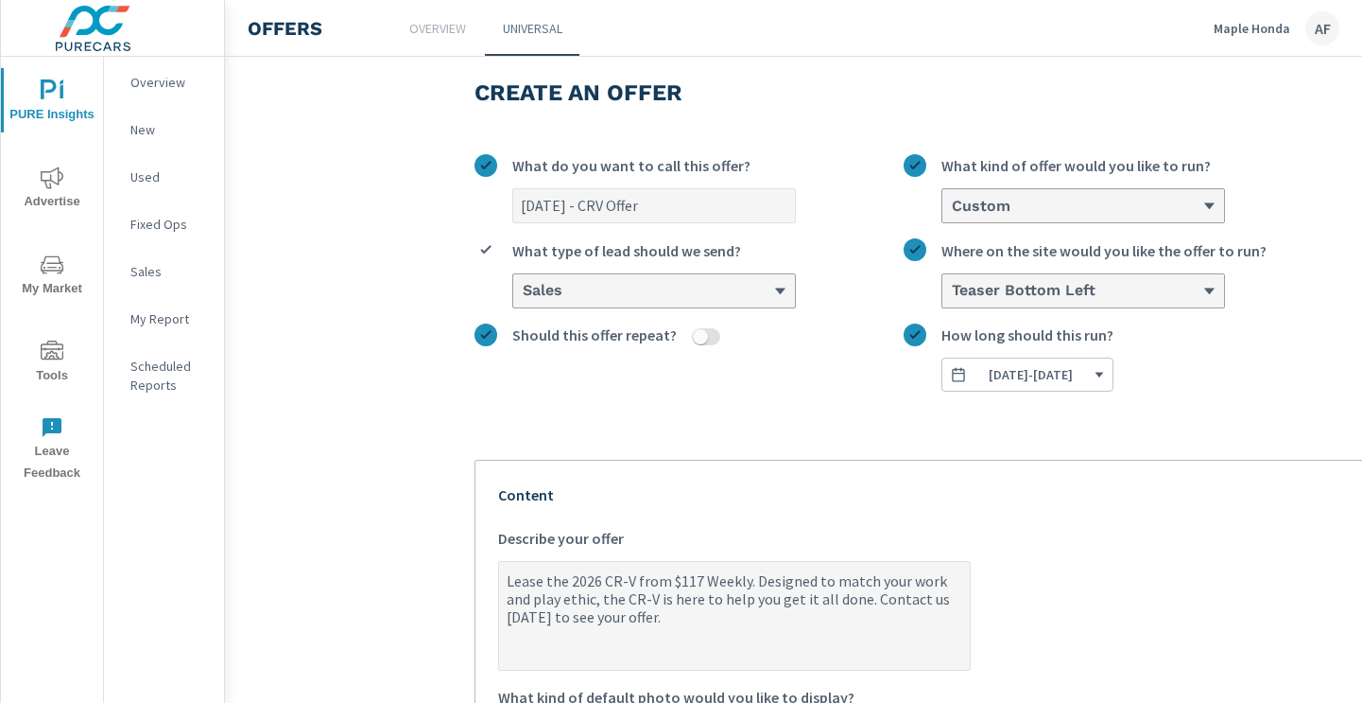
scroll to position [39, 0]
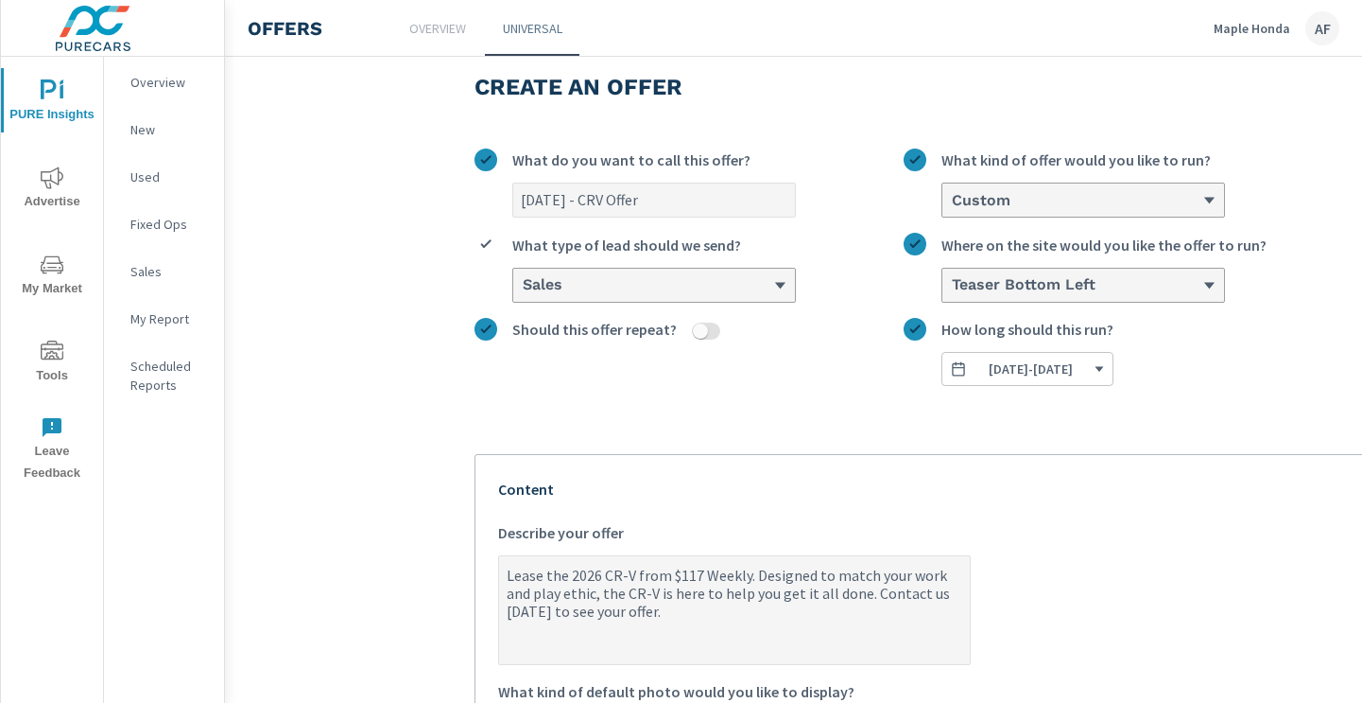
click at [678, 607] on textarea "Lease the 2026 CR-V from $117 Weekly. Designed to match your work and play ethi…" at bounding box center [734, 611] width 471 height 105
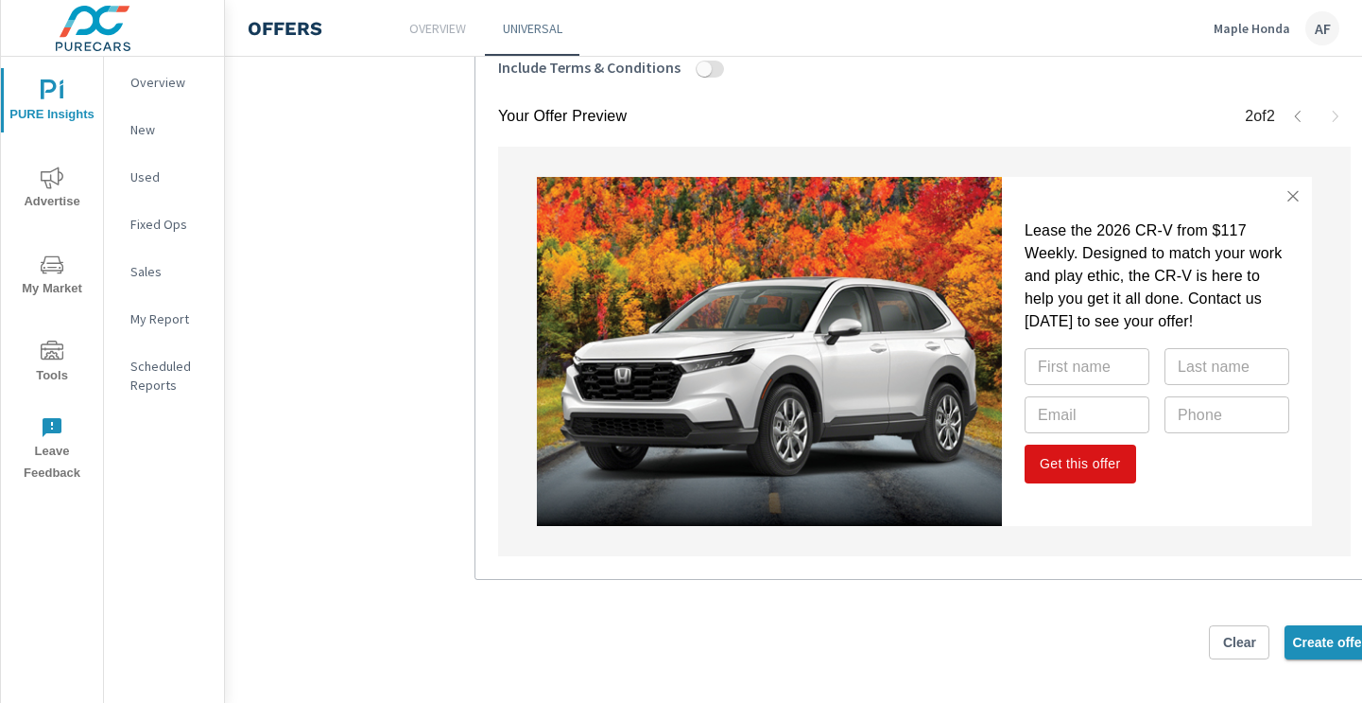
click at [1336, 640] on span "Create offer" at bounding box center [1330, 641] width 75 height 17
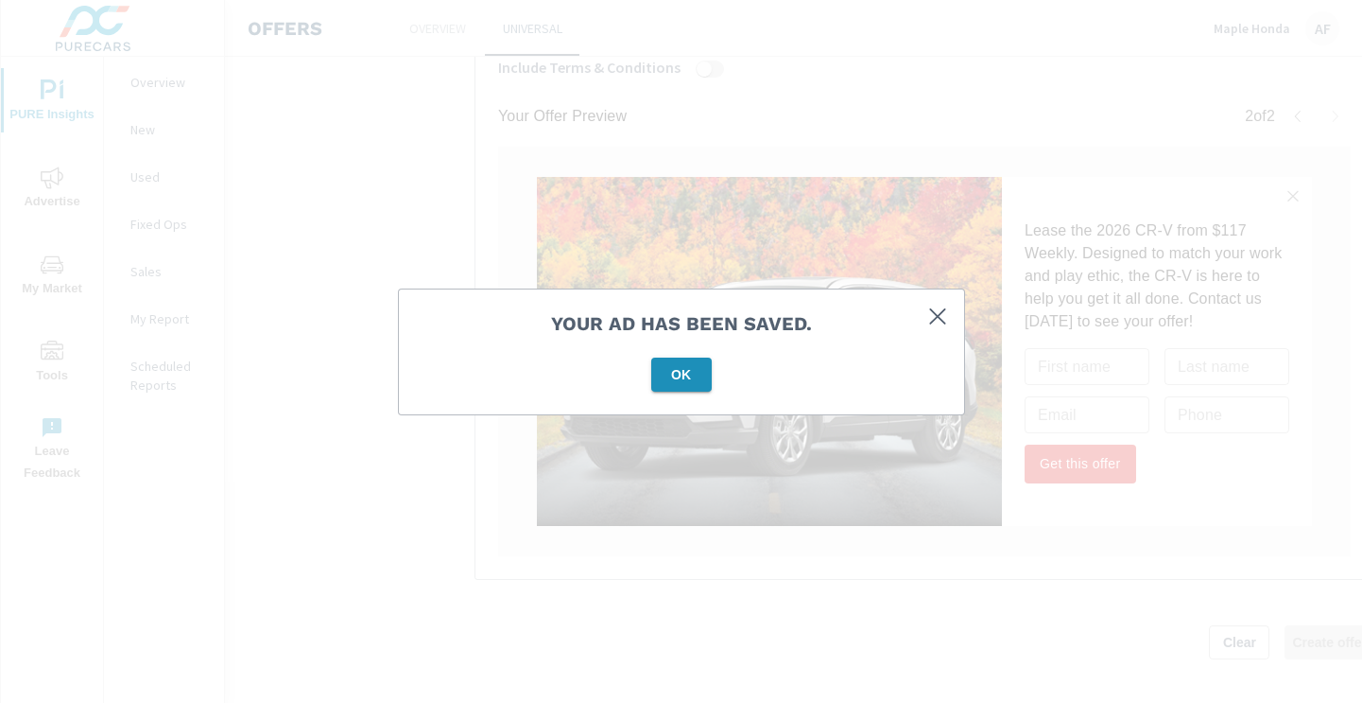
click at [697, 373] on span "OK" at bounding box center [681, 374] width 45 height 17
